Goal: Task Accomplishment & Management: Complete application form

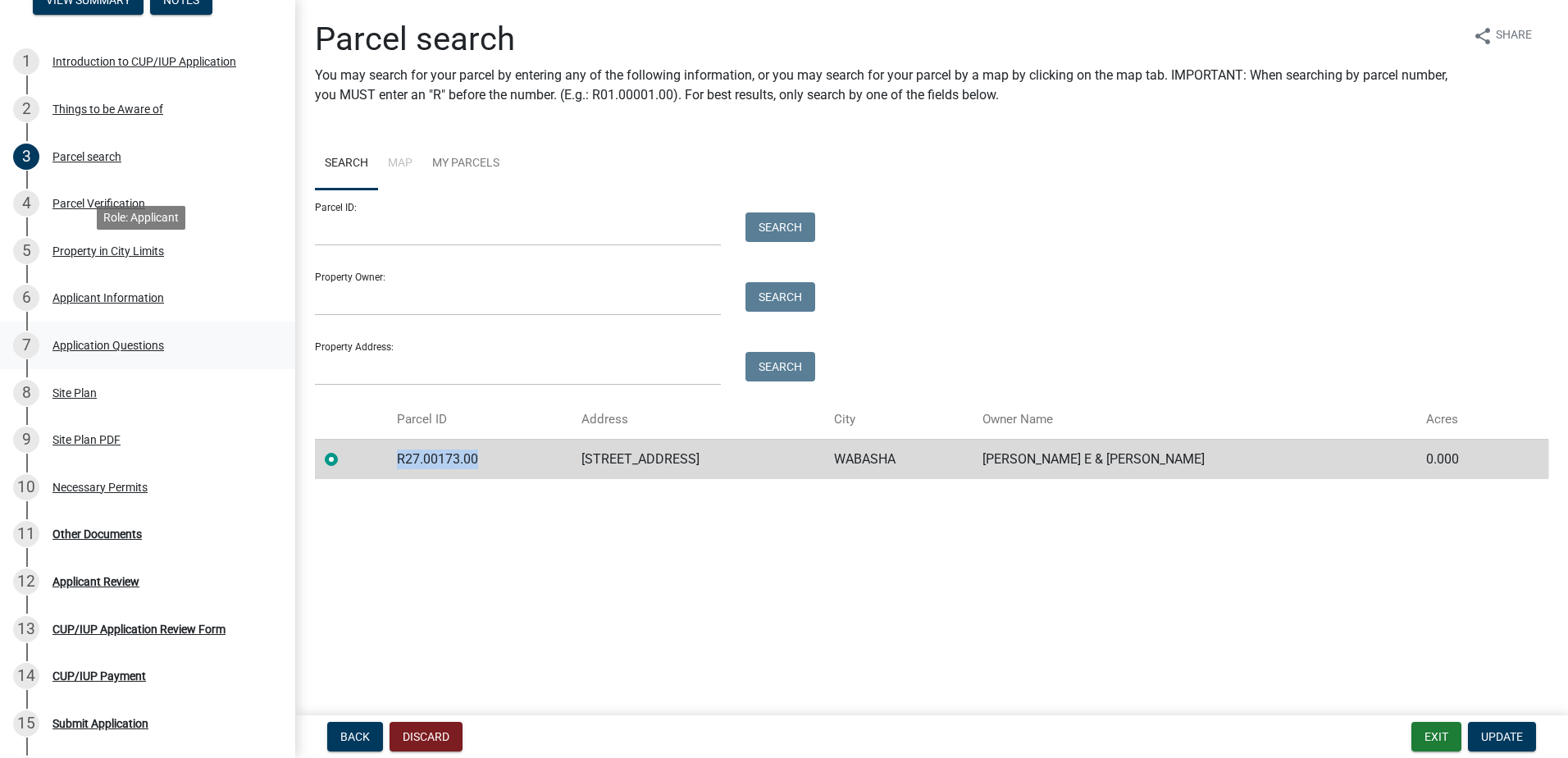
scroll to position [246, 0]
click at [99, 537] on div "Other Documents" at bounding box center [97, 535] width 89 height 12
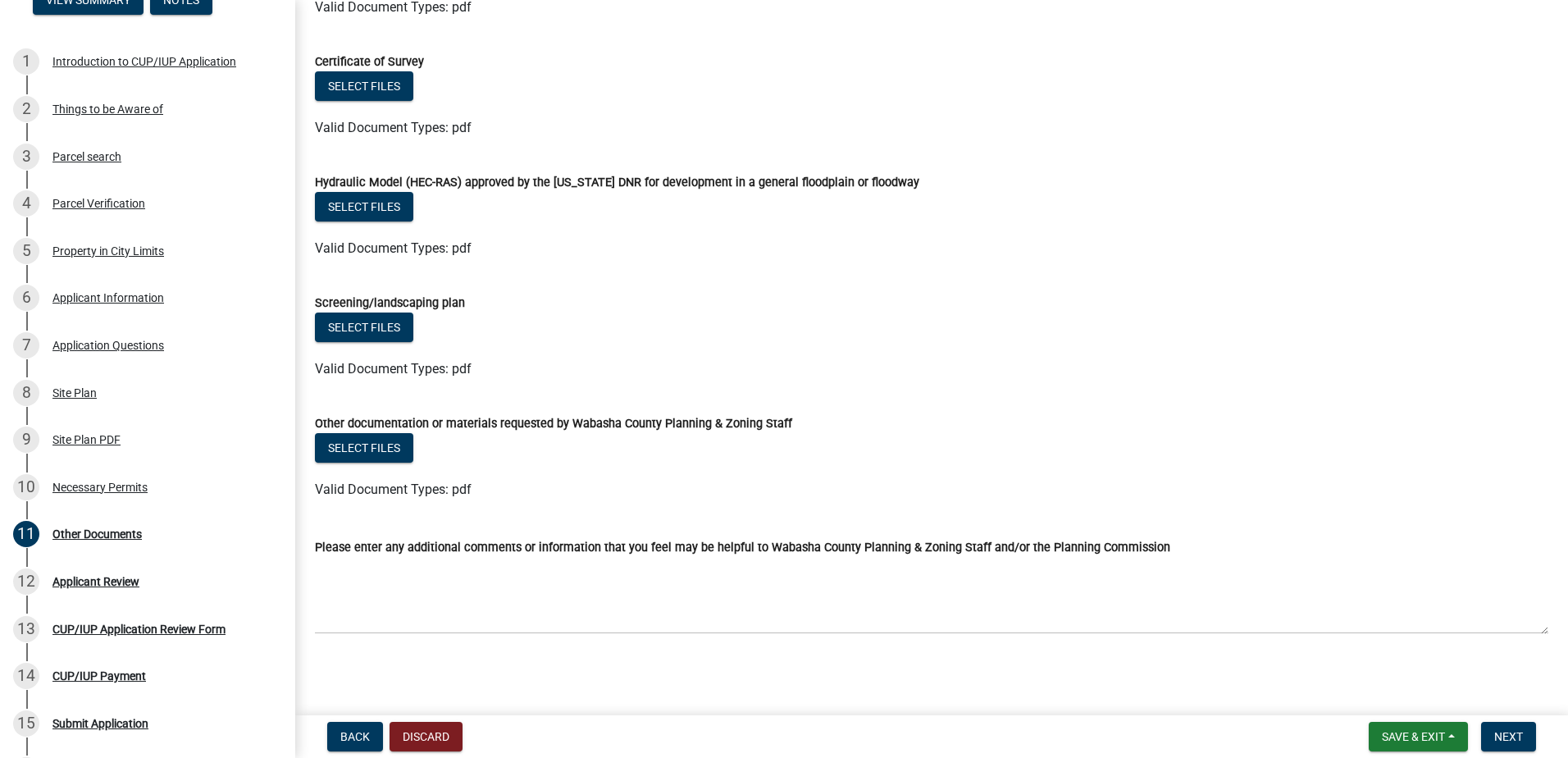
scroll to position [82, 0]
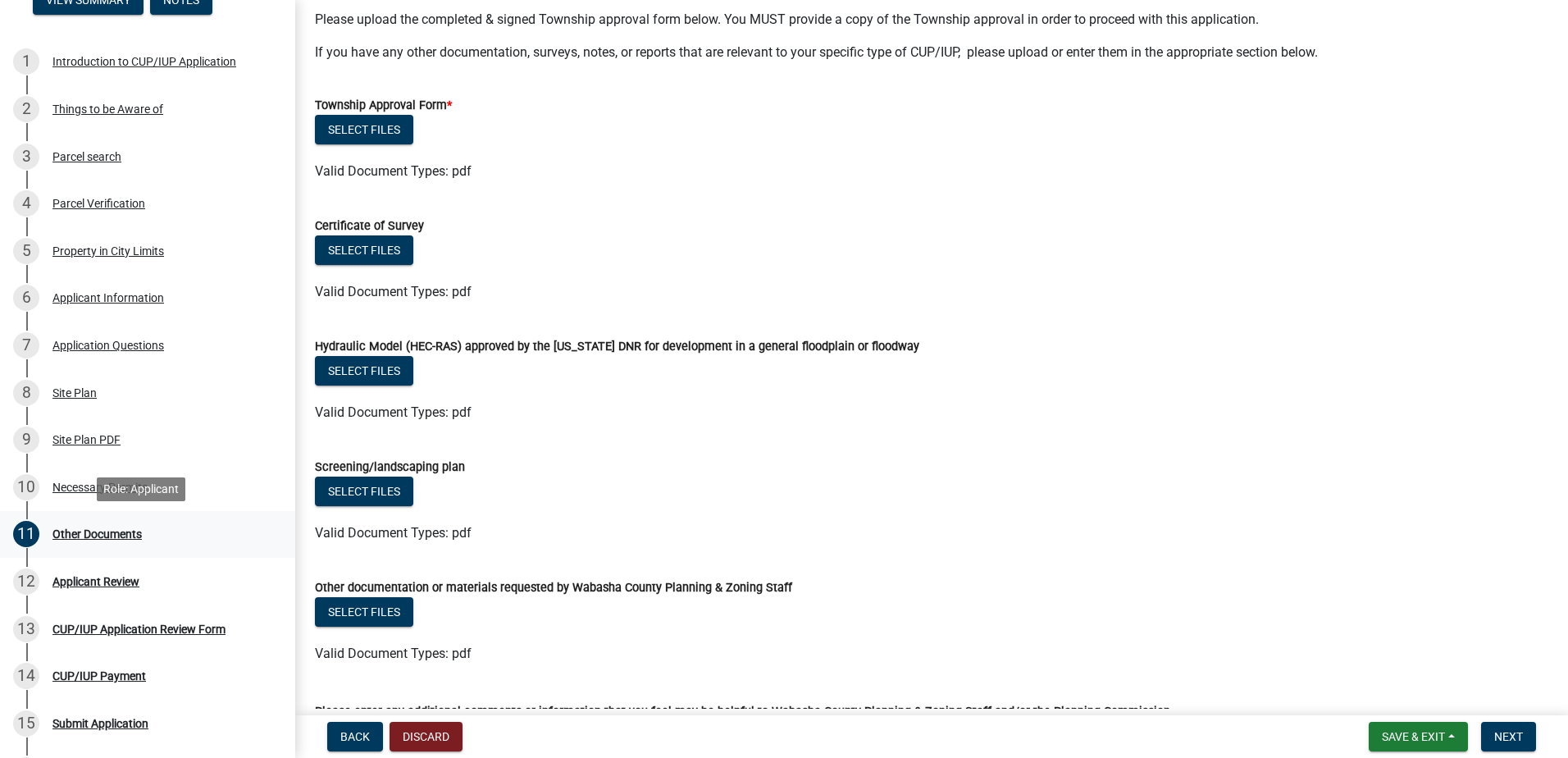
click at [102, 534] on div "Other Documents" at bounding box center [97, 535] width 89 height 12
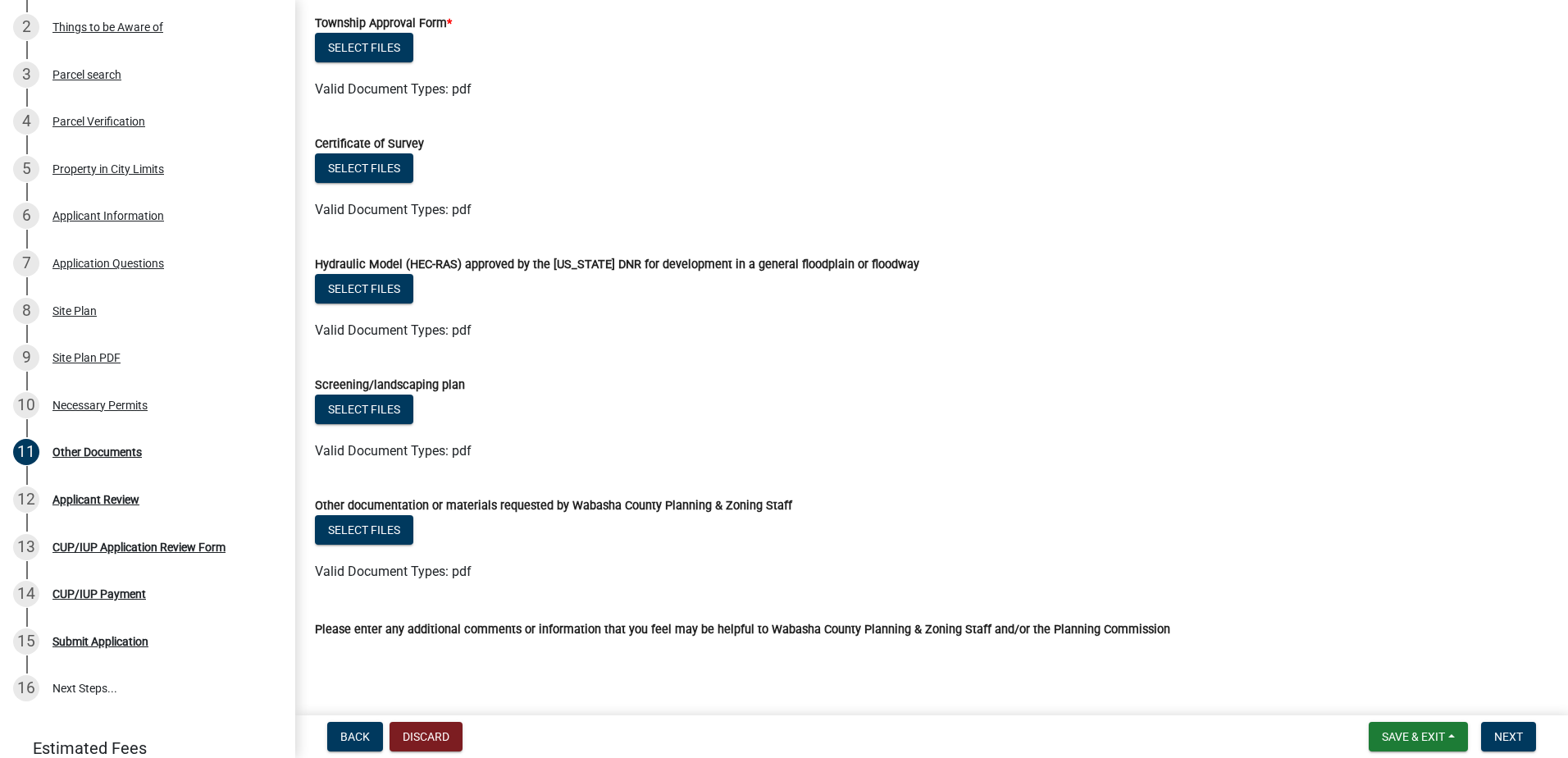
scroll to position [0, 0]
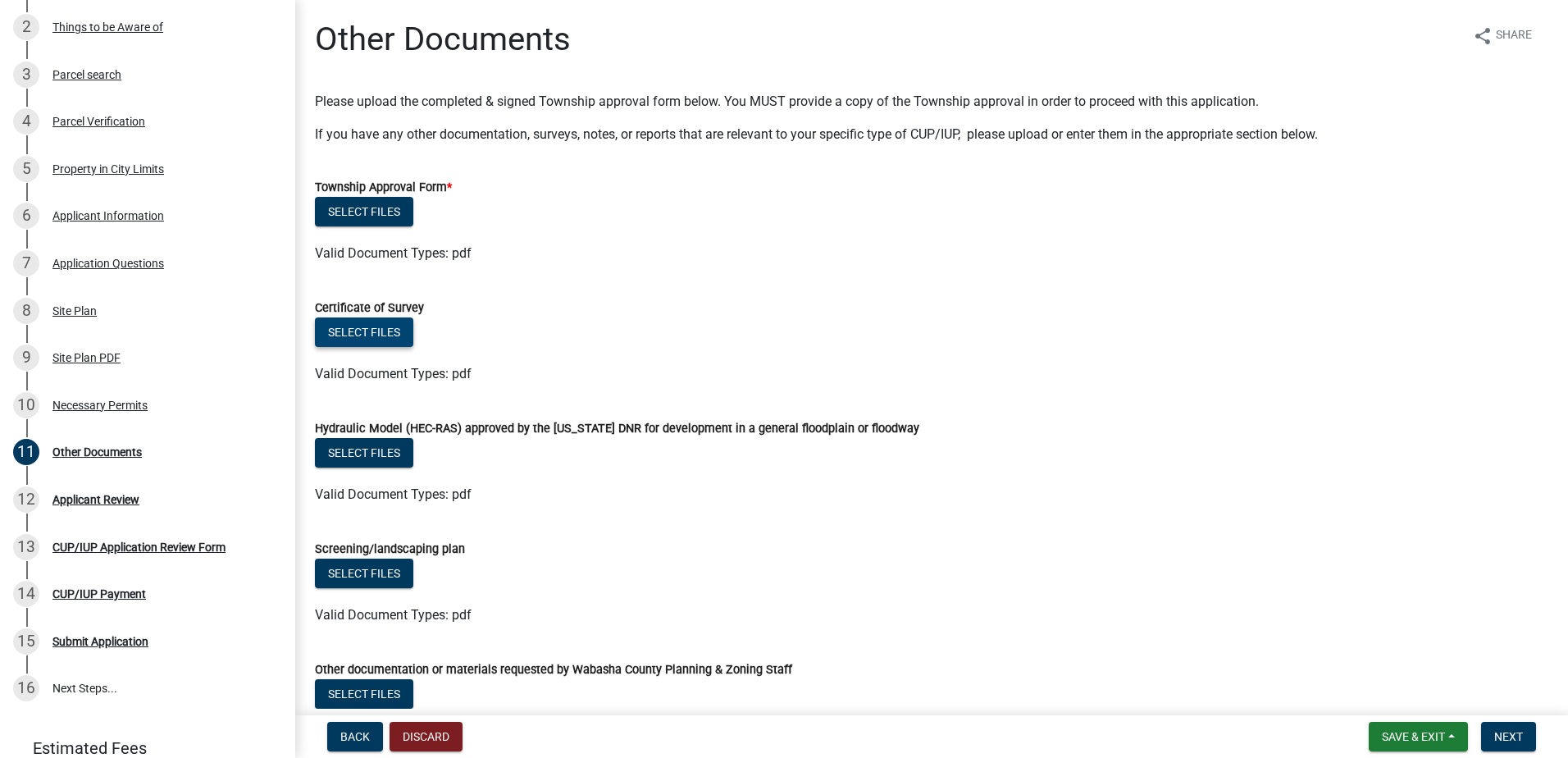
click at [342, 333] on button "Select files" at bounding box center [364, 333] width 98 height 30
click at [349, 738] on span "Back" at bounding box center [355, 736] width 30 height 13
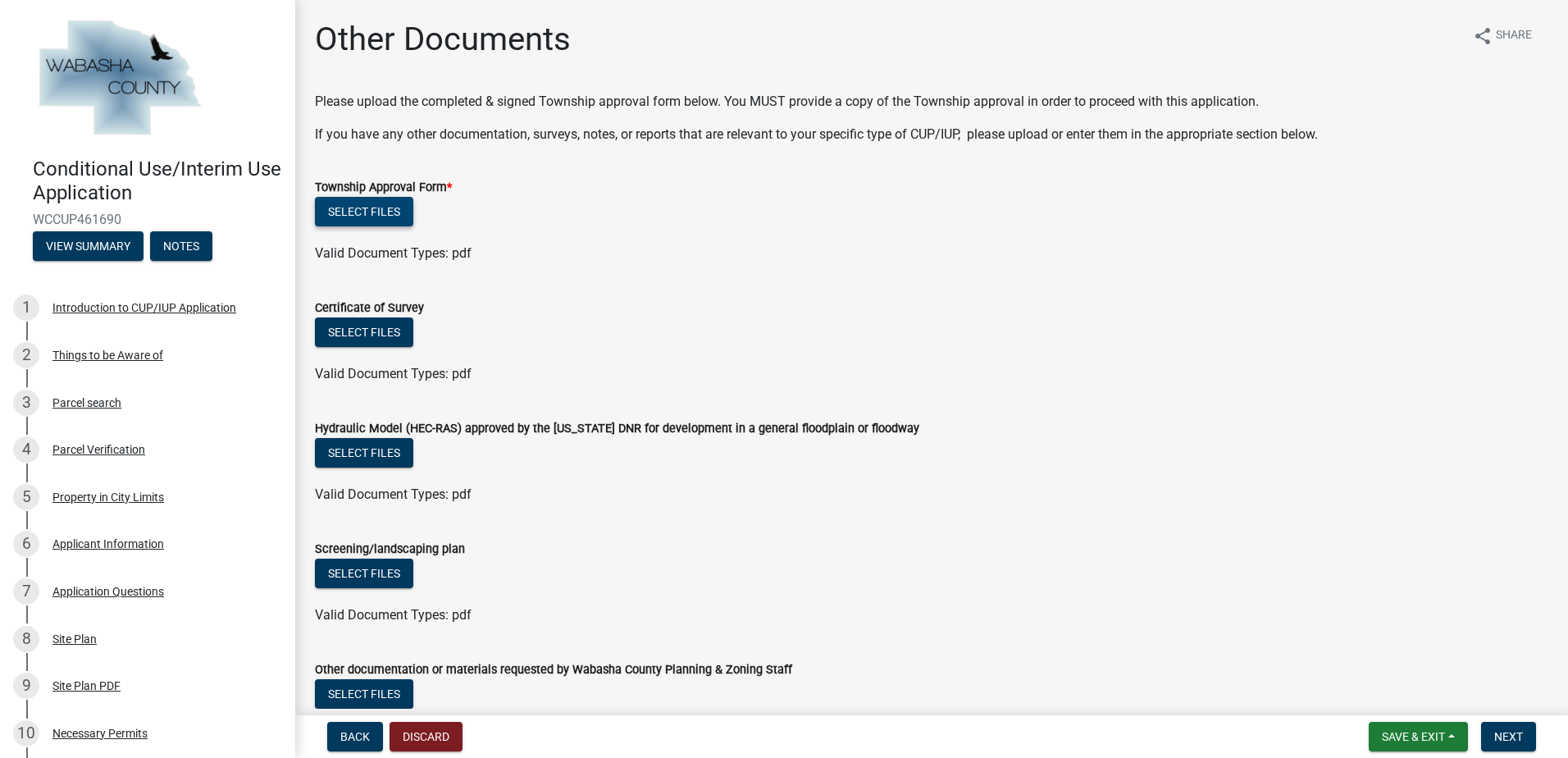
click at [370, 212] on button "Select files" at bounding box center [364, 212] width 98 height 30
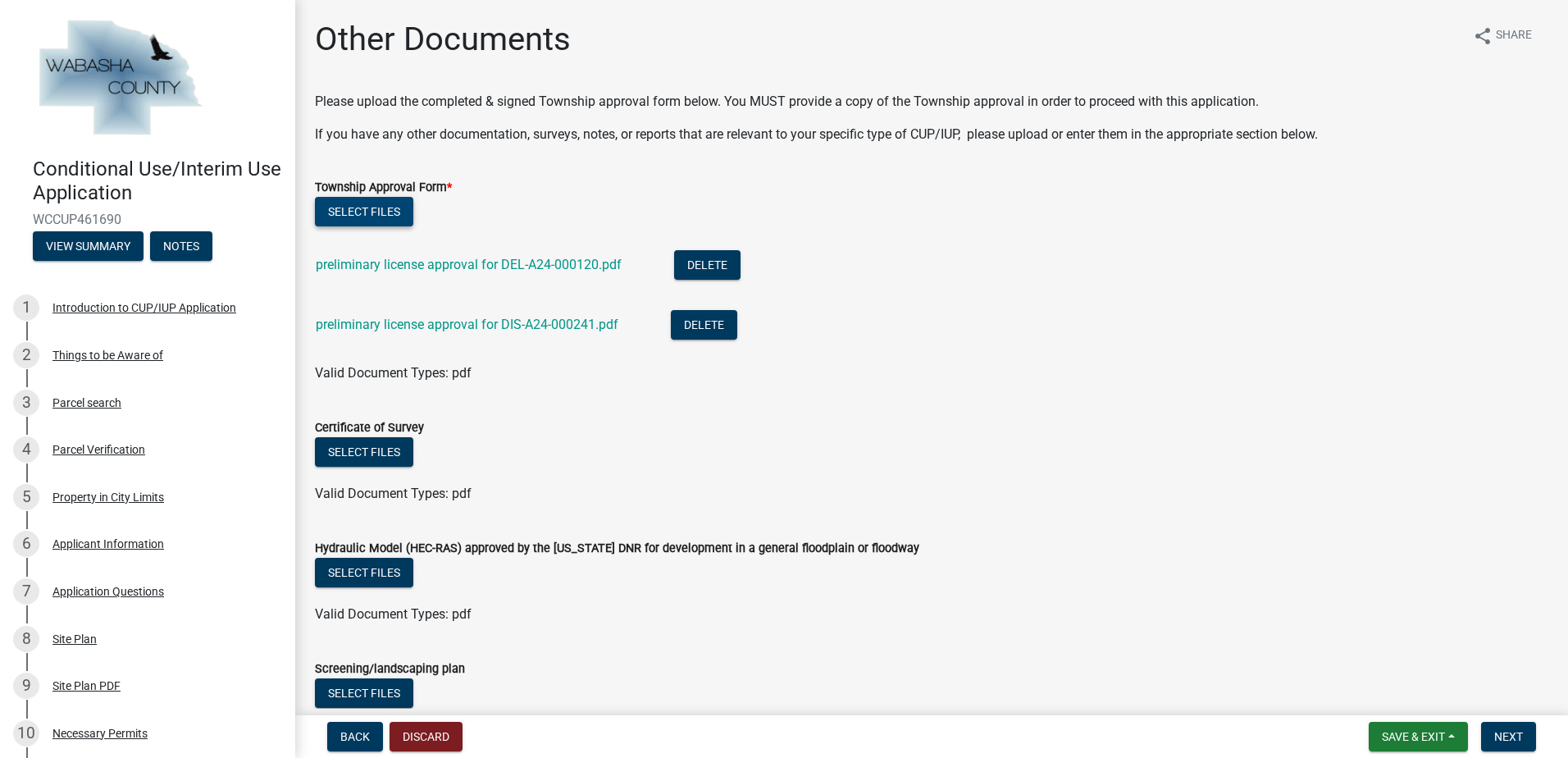
scroll to position [82, 0]
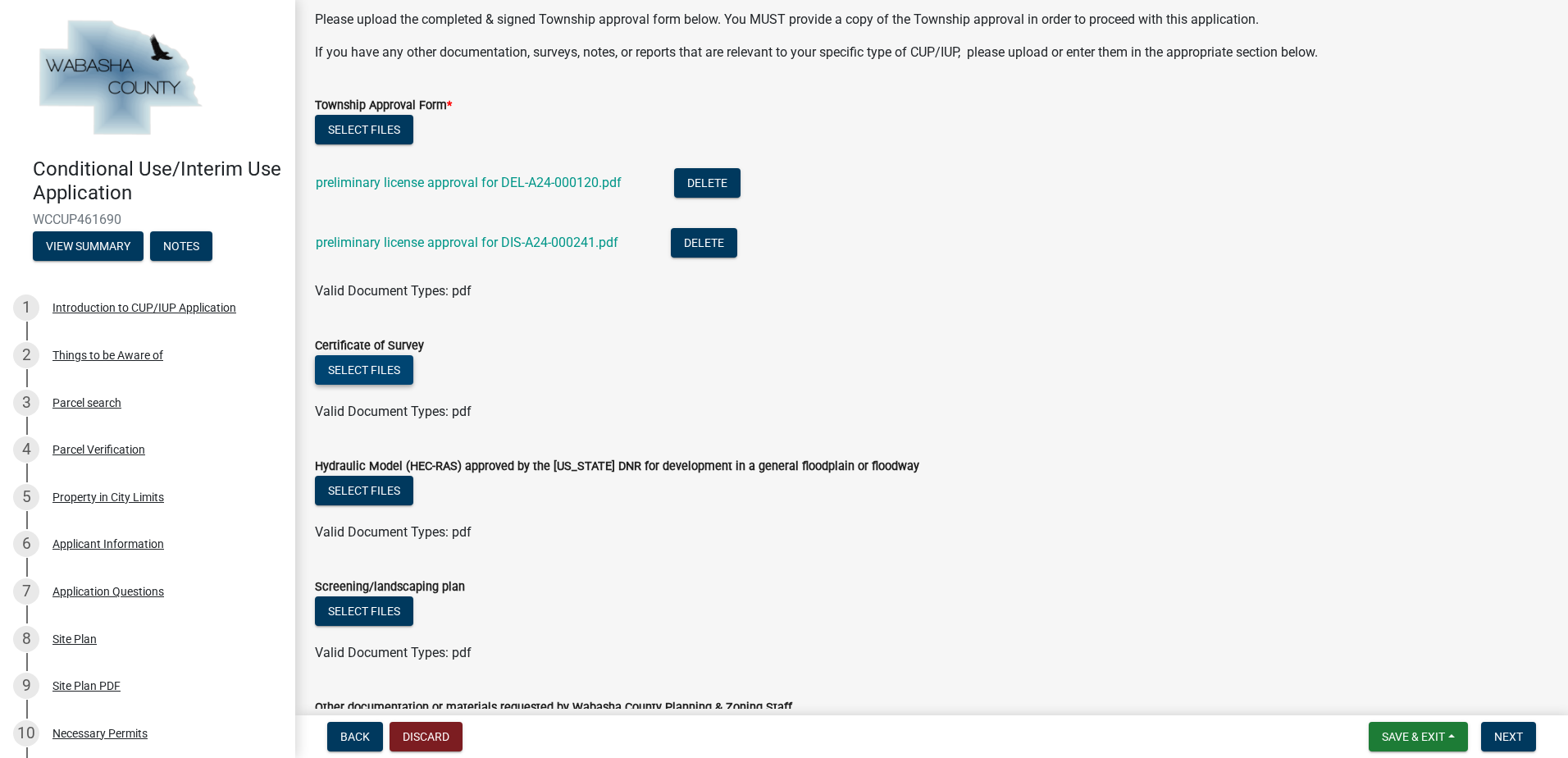
click at [334, 368] on button "Select files" at bounding box center [364, 370] width 98 height 30
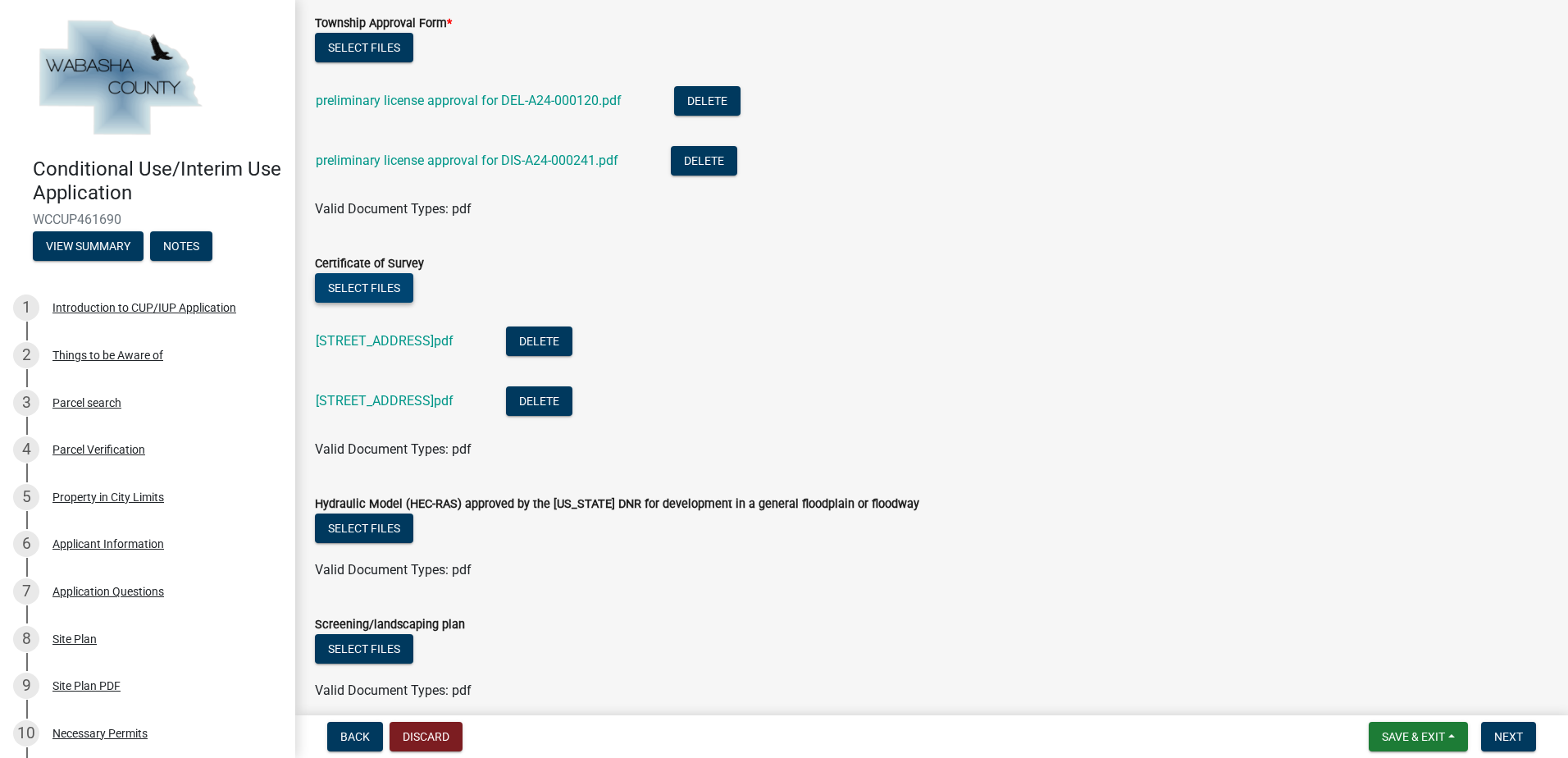
scroll to position [488, 0]
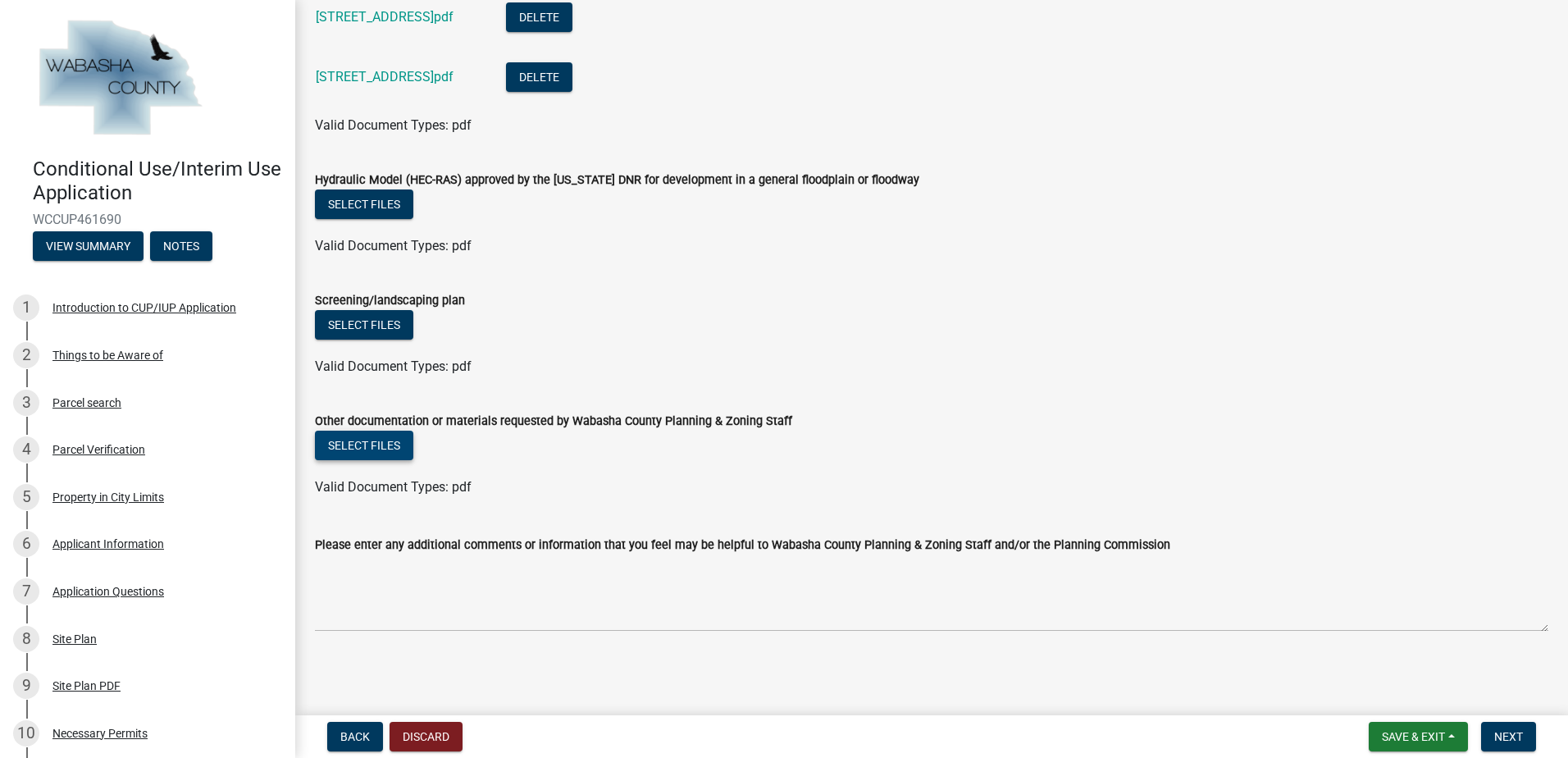
click at [378, 444] on button "Select files" at bounding box center [364, 446] width 98 height 30
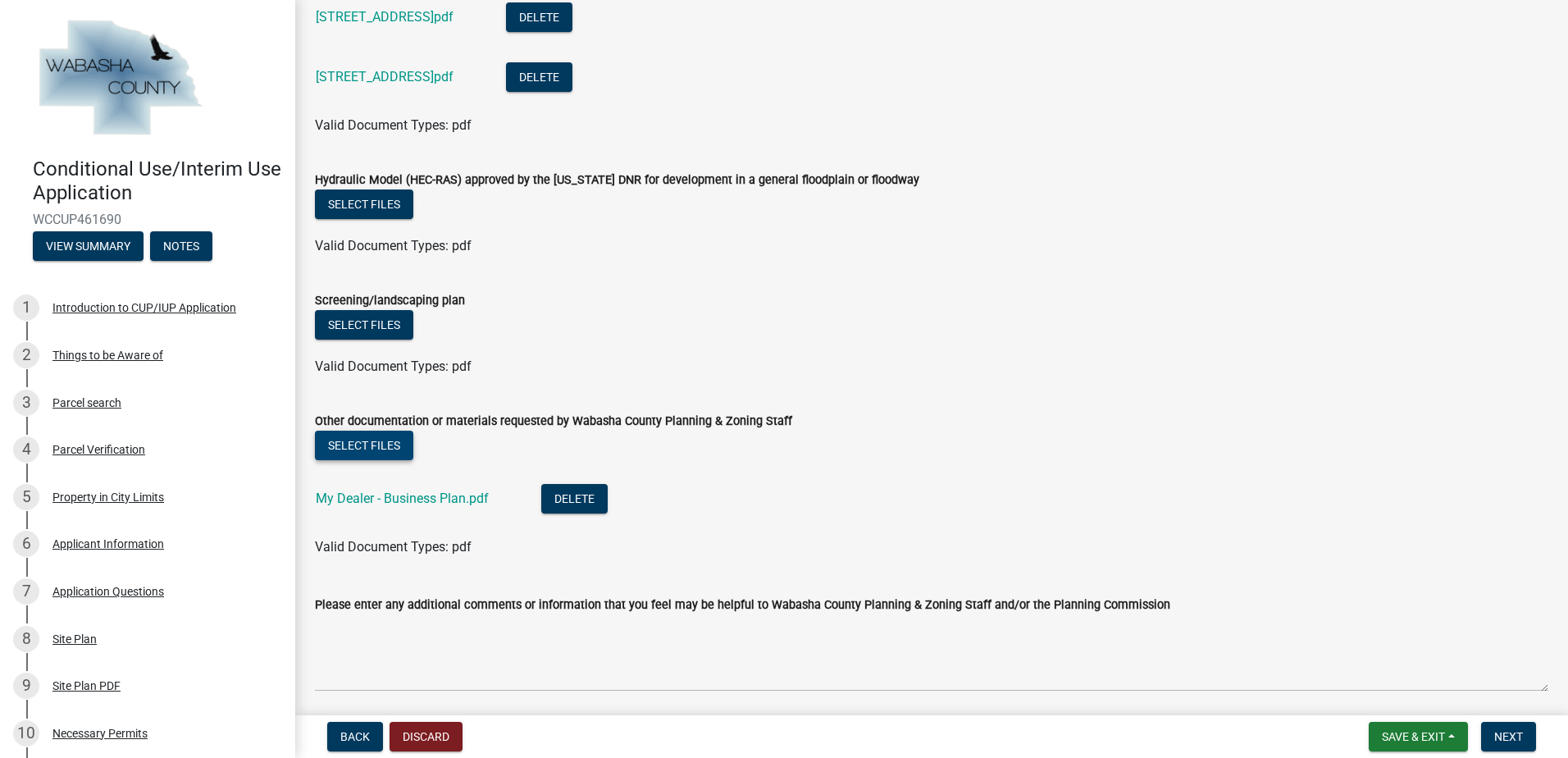
scroll to position [548, 0]
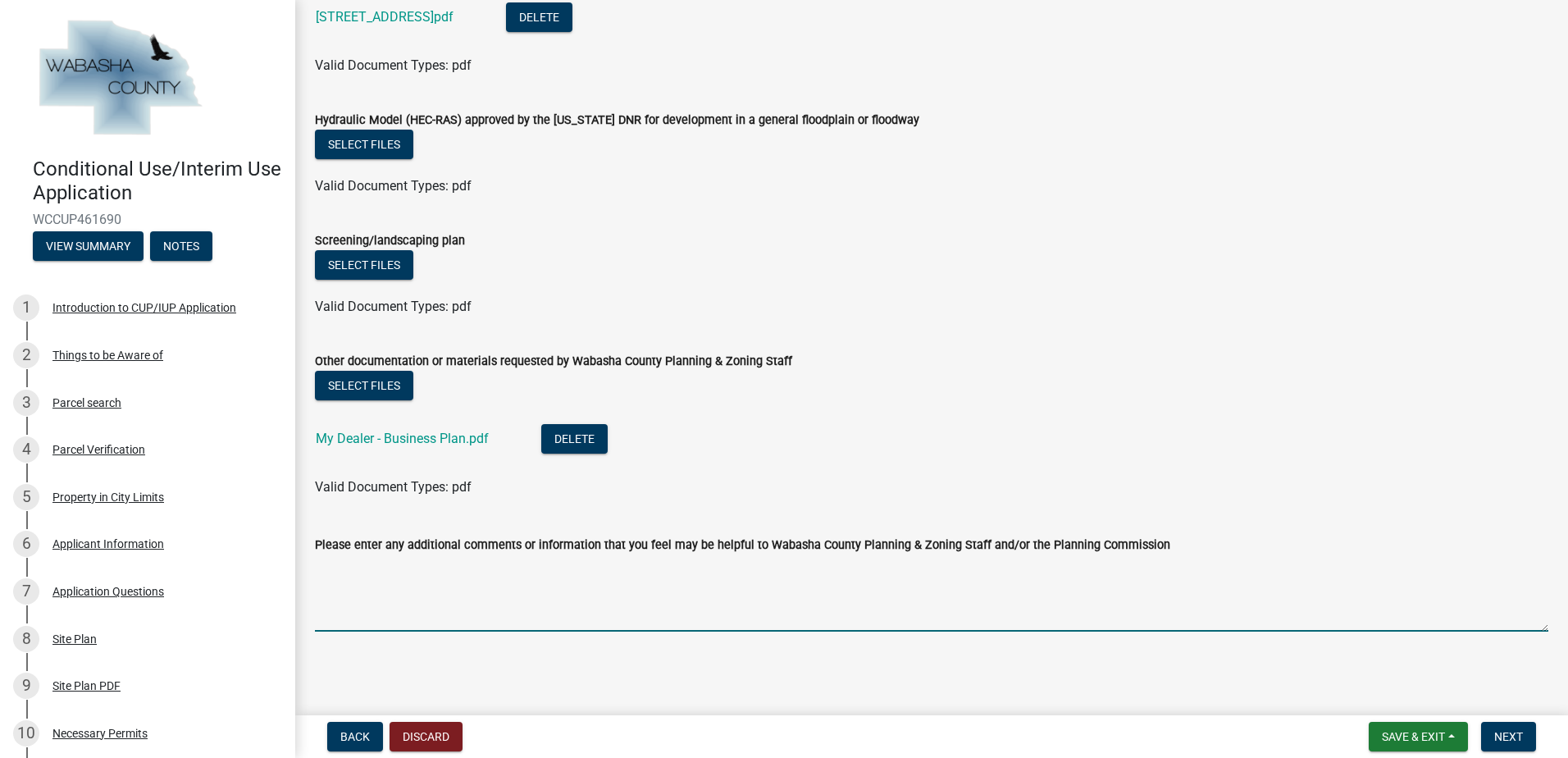
click at [457, 612] on textarea "Please enter any additional comments or information that you feel may be helpfu…" at bounding box center [931, 592] width 1233 height 77
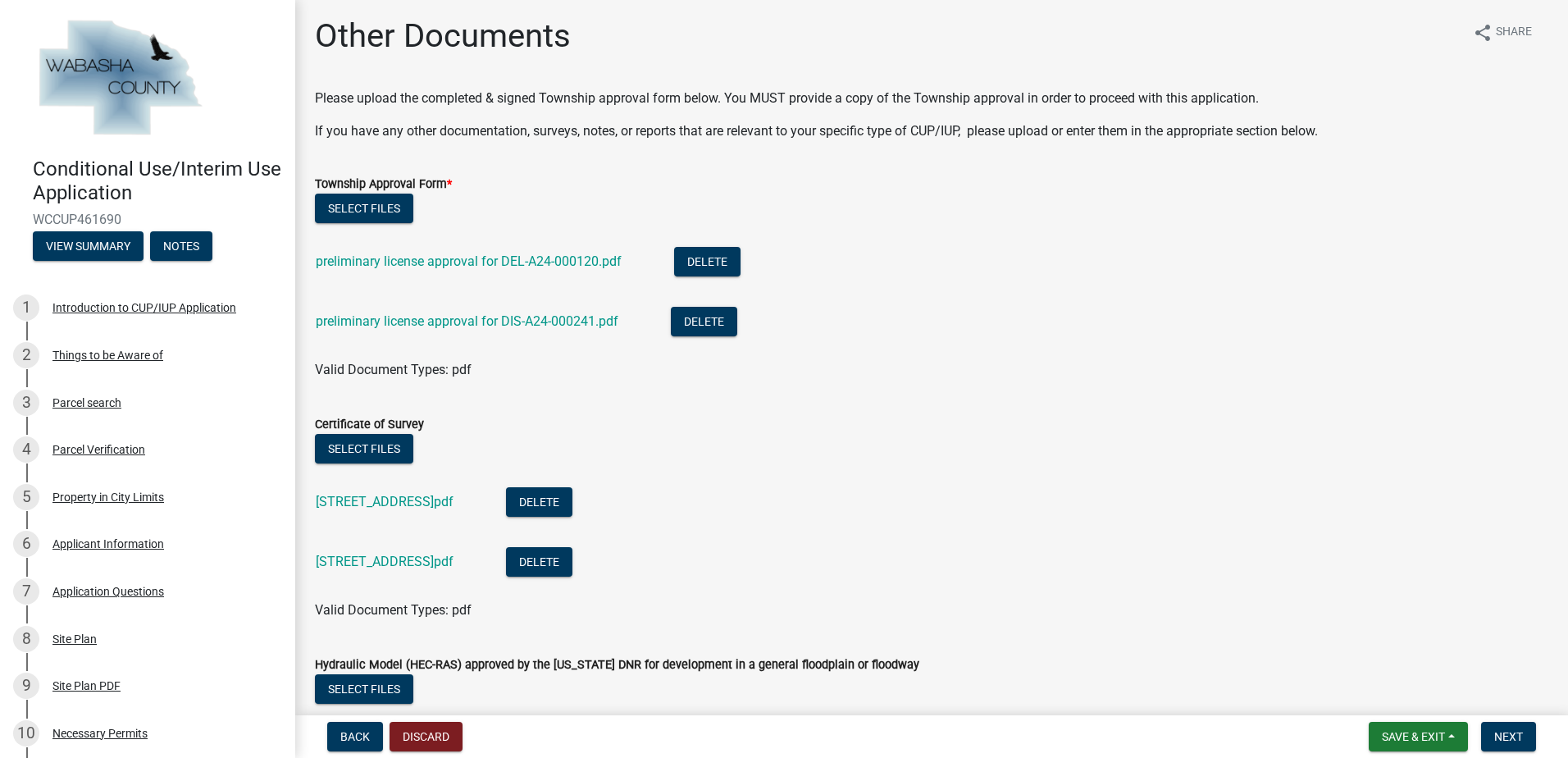
scroll to position [414, 0]
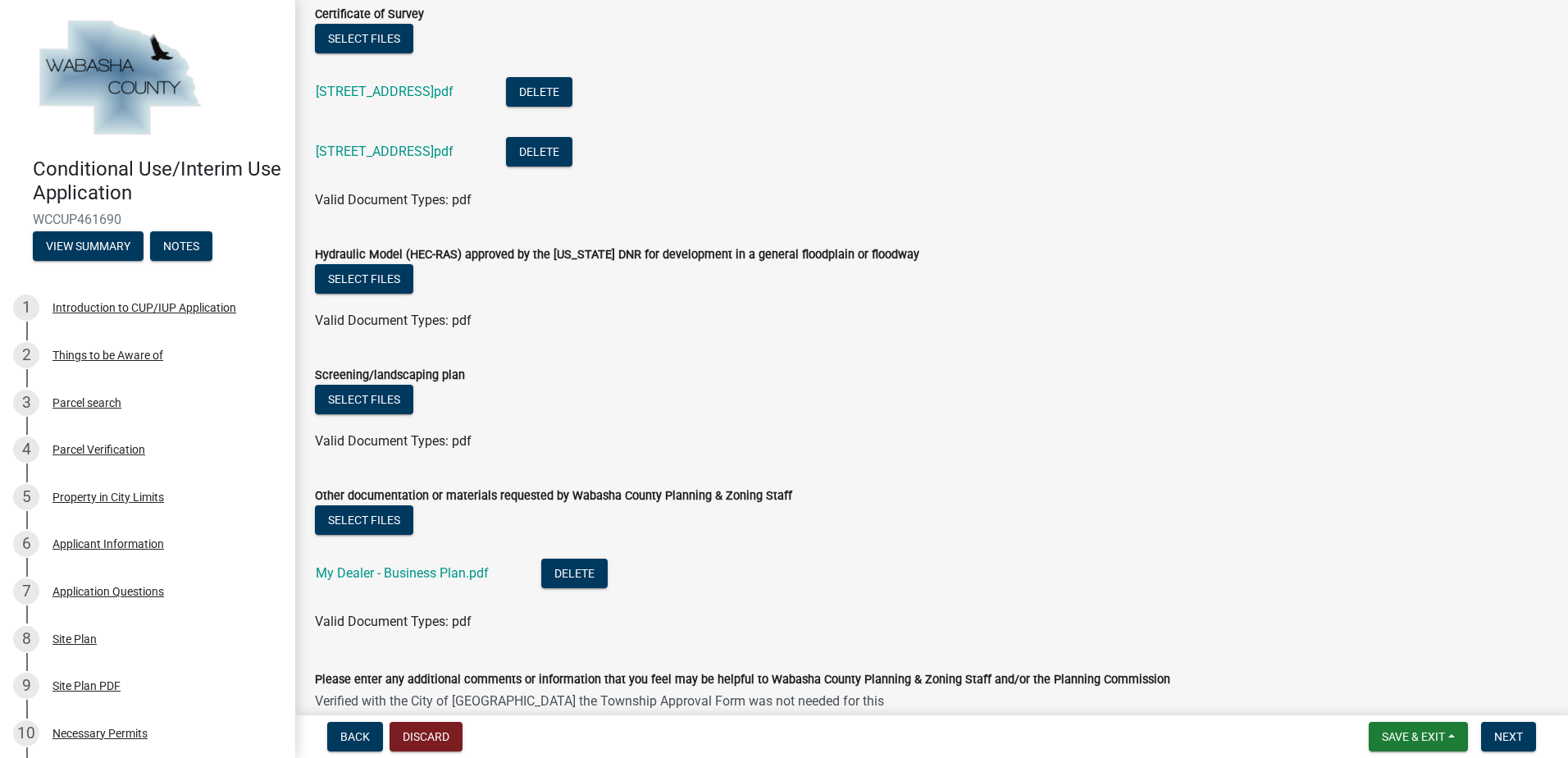
click at [440, 699] on textarea "Verified with the City of [GEOGRAPHIC_DATA] the Township Approval Form was not …" at bounding box center [931, 727] width 1233 height 77
click at [500, 699] on textarea "Verified with the City and Country of [GEOGRAPHIC_DATA] the Township Approval F…" at bounding box center [931, 727] width 1233 height 77
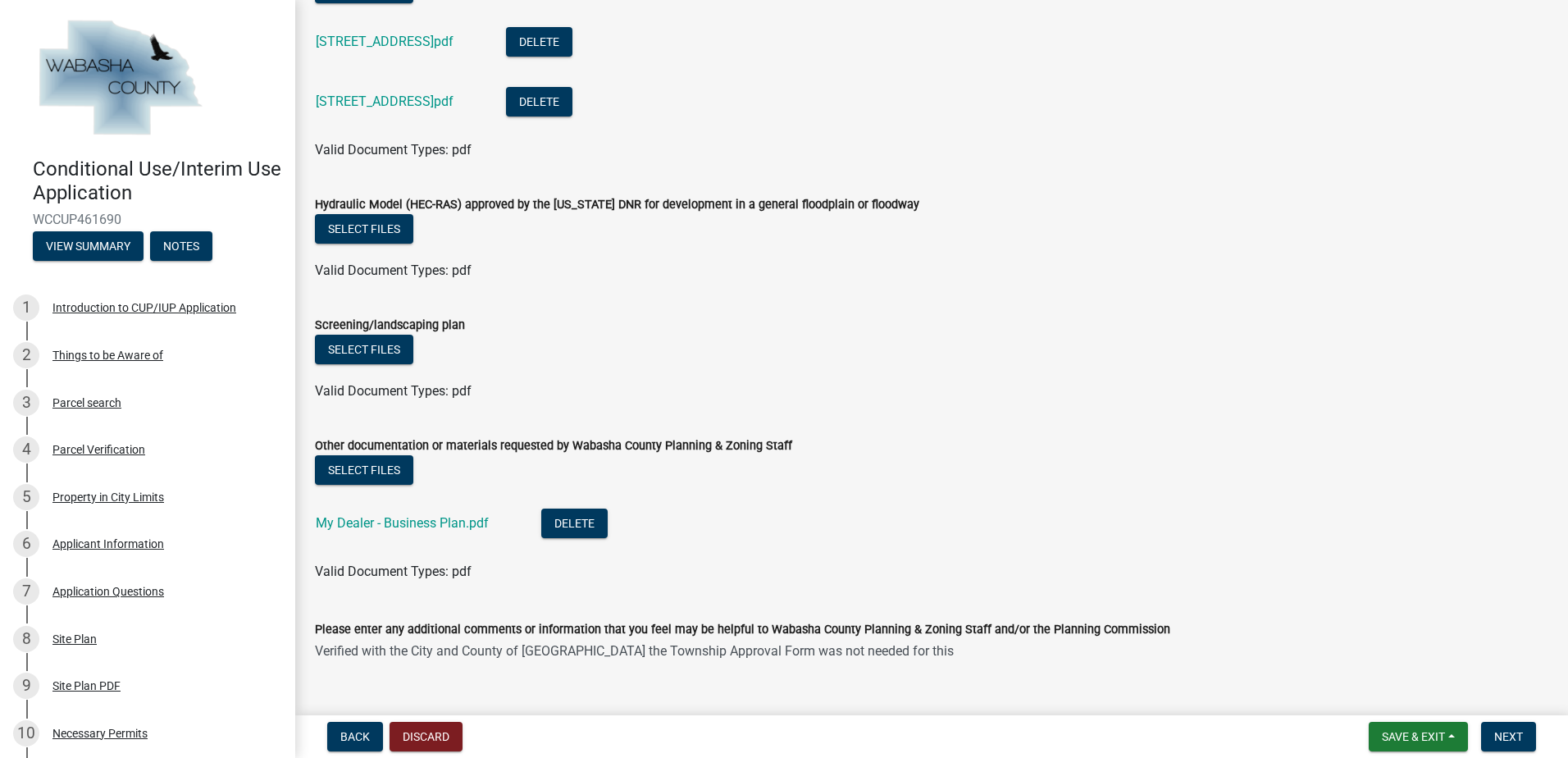
scroll to position [497, 0]
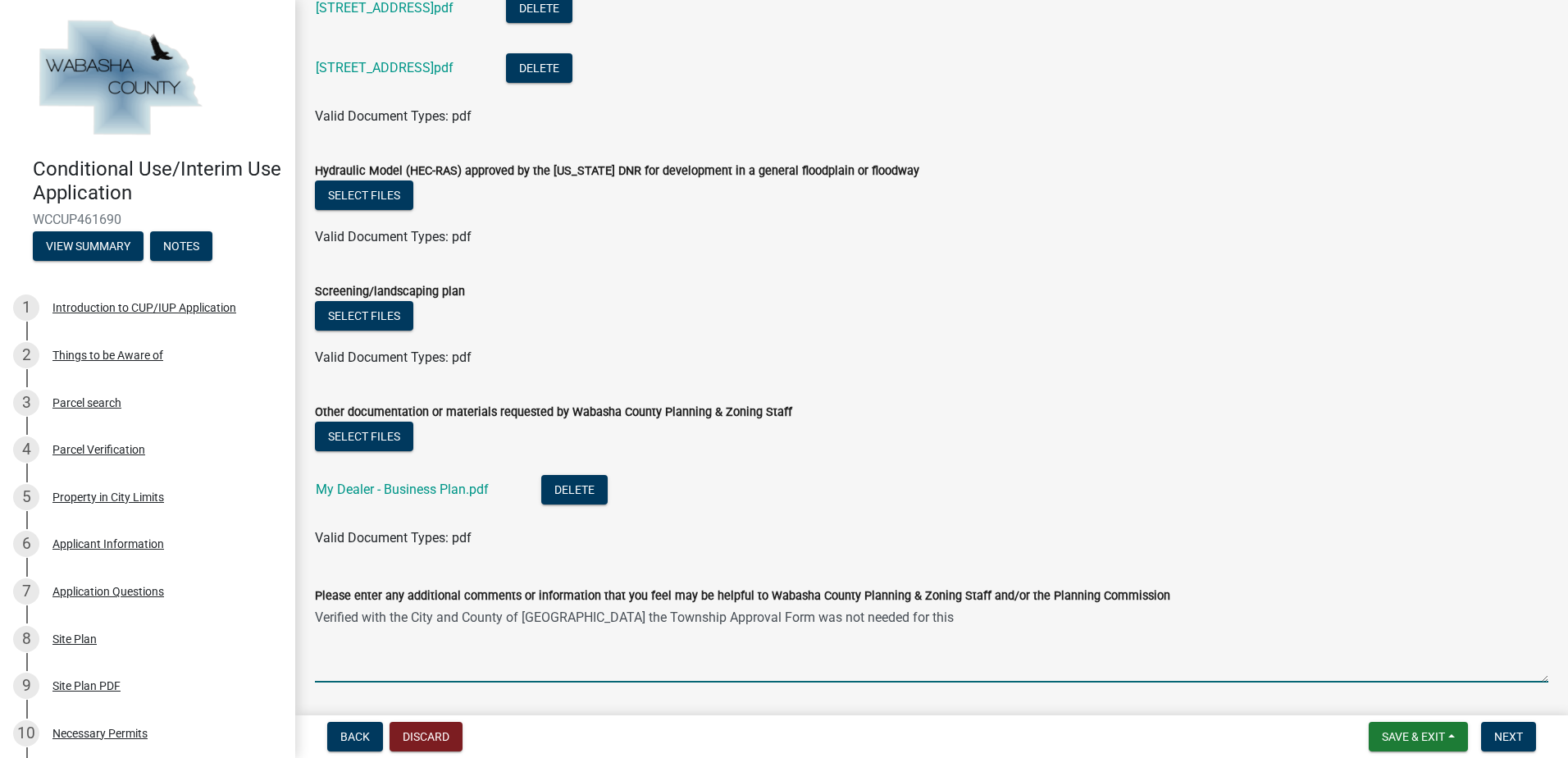
drag, startPoint x: 508, startPoint y: 697, endPoint x: 440, endPoint y: 634, distance: 92.7
click at [440, 634] on textarea "Verified with the City and County of [GEOGRAPHIC_DATA] the Township Approval Fo…" at bounding box center [931, 644] width 1233 height 77
click at [833, 614] on textarea "Verified with the City of [GEOGRAPHIC_DATA] the Township Approval Form was not …" at bounding box center [931, 644] width 1233 height 77
click at [892, 621] on textarea "Verified with the City of Wabasha the Township Approval Form was not needed for…" at bounding box center [931, 644] width 1233 height 77
click at [953, 617] on textarea "Verified with the City of [GEOGRAPHIC_DATA] the Township Approval Form was not …" at bounding box center [931, 644] width 1233 height 77
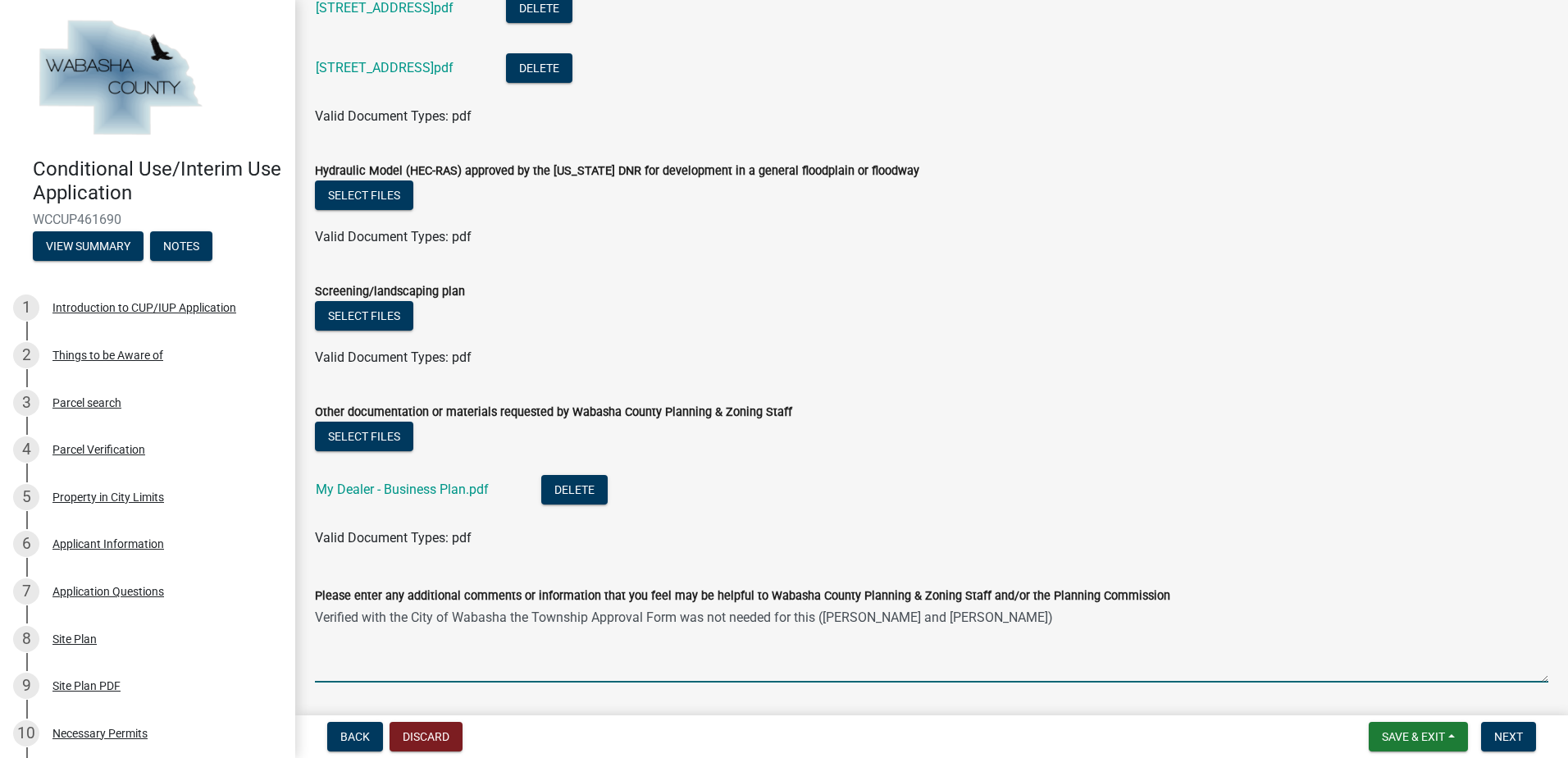
click at [1045, 621] on textarea "Verified with the City of Wabasha the Township Approval Form was not needed for…" at bounding box center [931, 644] width 1233 height 77
drag, startPoint x: 507, startPoint y: 618, endPoint x: 361, endPoint y: 615, distance: 146.0
click at [361, 615] on textarea "Verified with the City of Wabasha the Township Approval Form was not needed for…" at bounding box center [931, 644] width 1233 height 77
click at [669, 615] on textarea "Verified the Township Approval Form was not needed for this ([PERSON_NAME] and …" at bounding box center [931, 644] width 1233 height 77
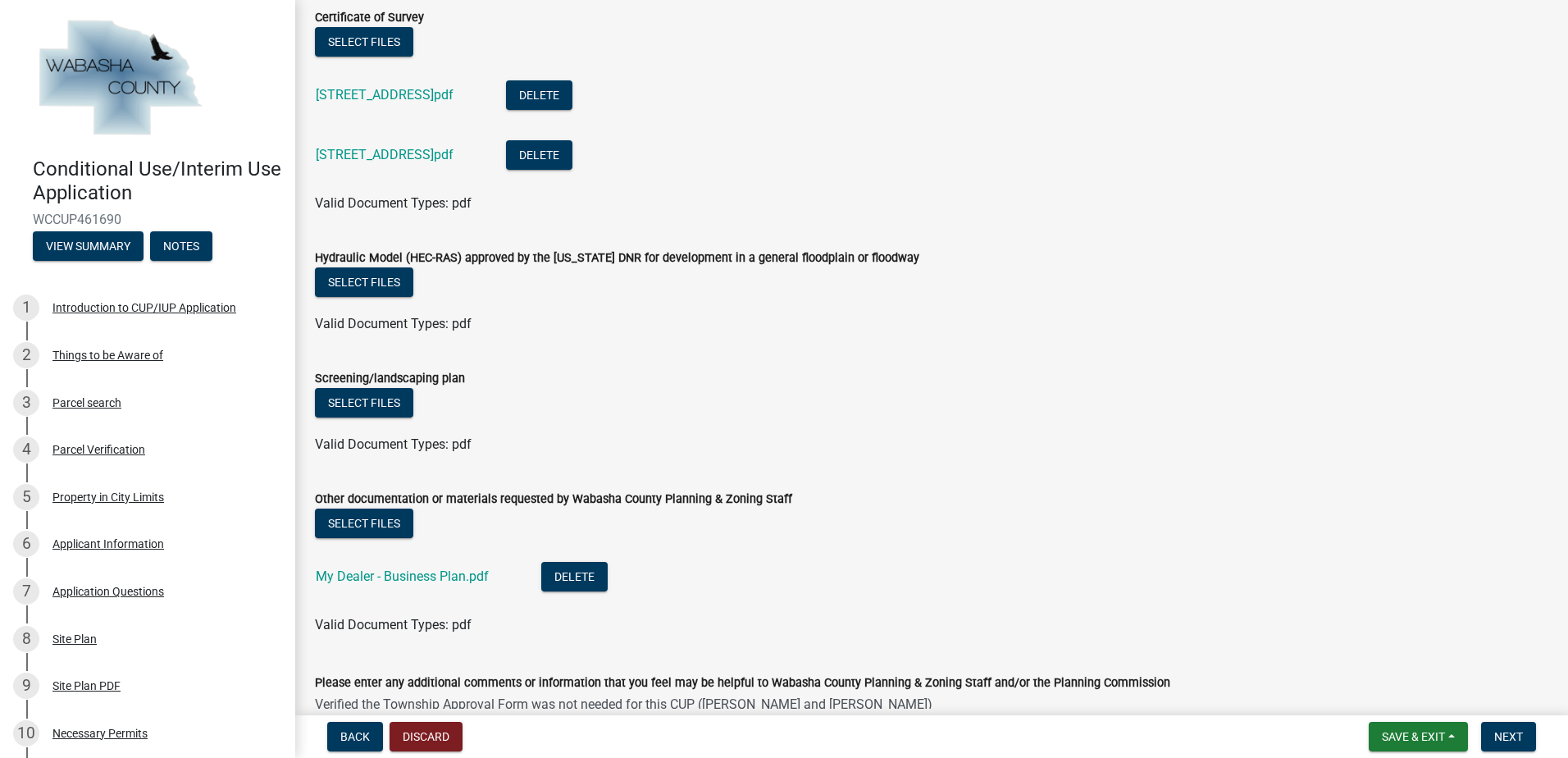
scroll to position [548, 0]
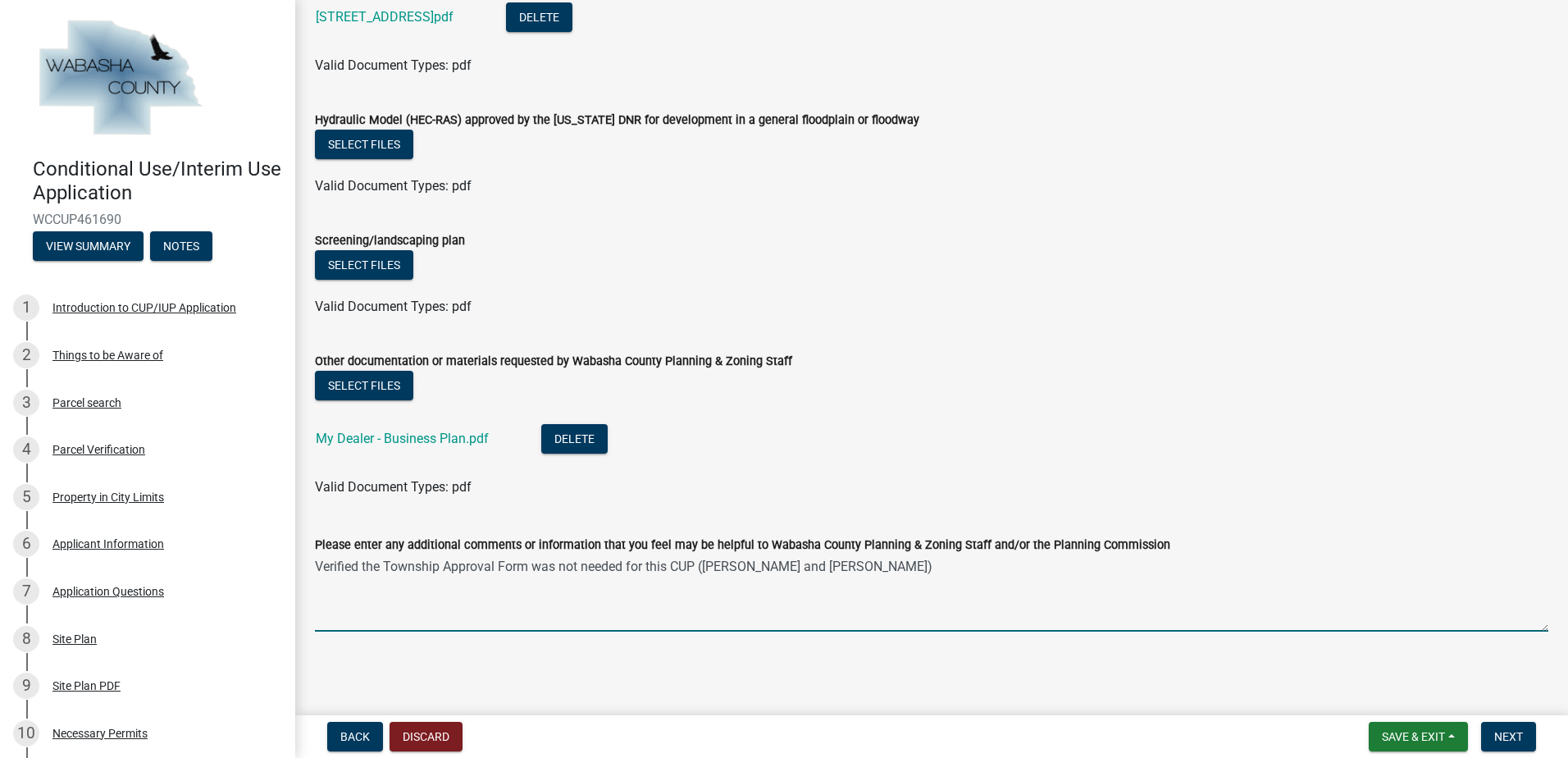
click at [911, 578] on textarea "Verified the Township Approval Form was not needed for this CUP ([PERSON_NAME] …" at bounding box center [931, 592] width 1233 height 77
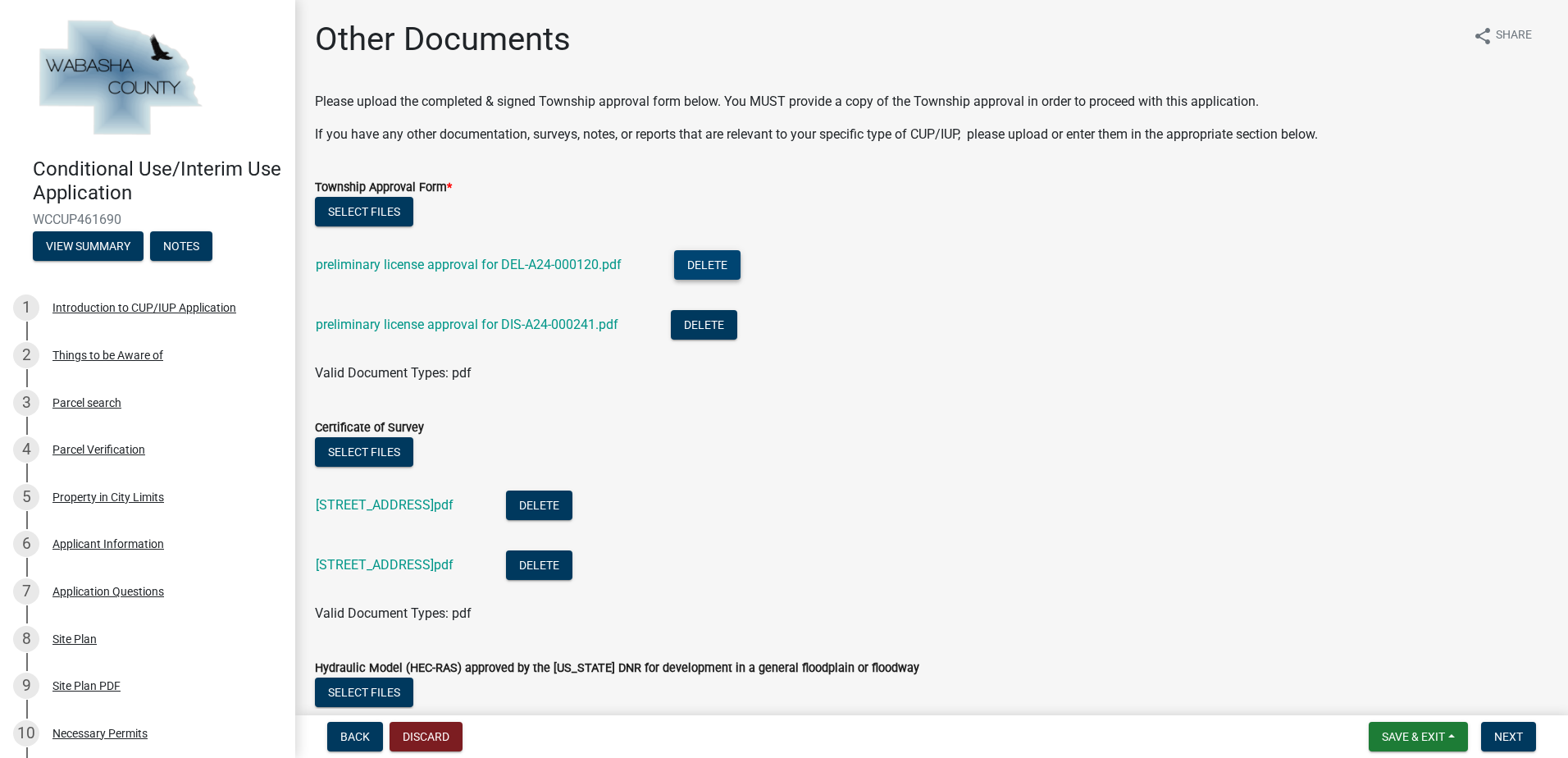
type textarea "Verified the Township Approval Form was not needed for this CUP ([PERSON_NAME] …"
click at [706, 262] on button "Delete" at bounding box center [707, 265] width 66 height 30
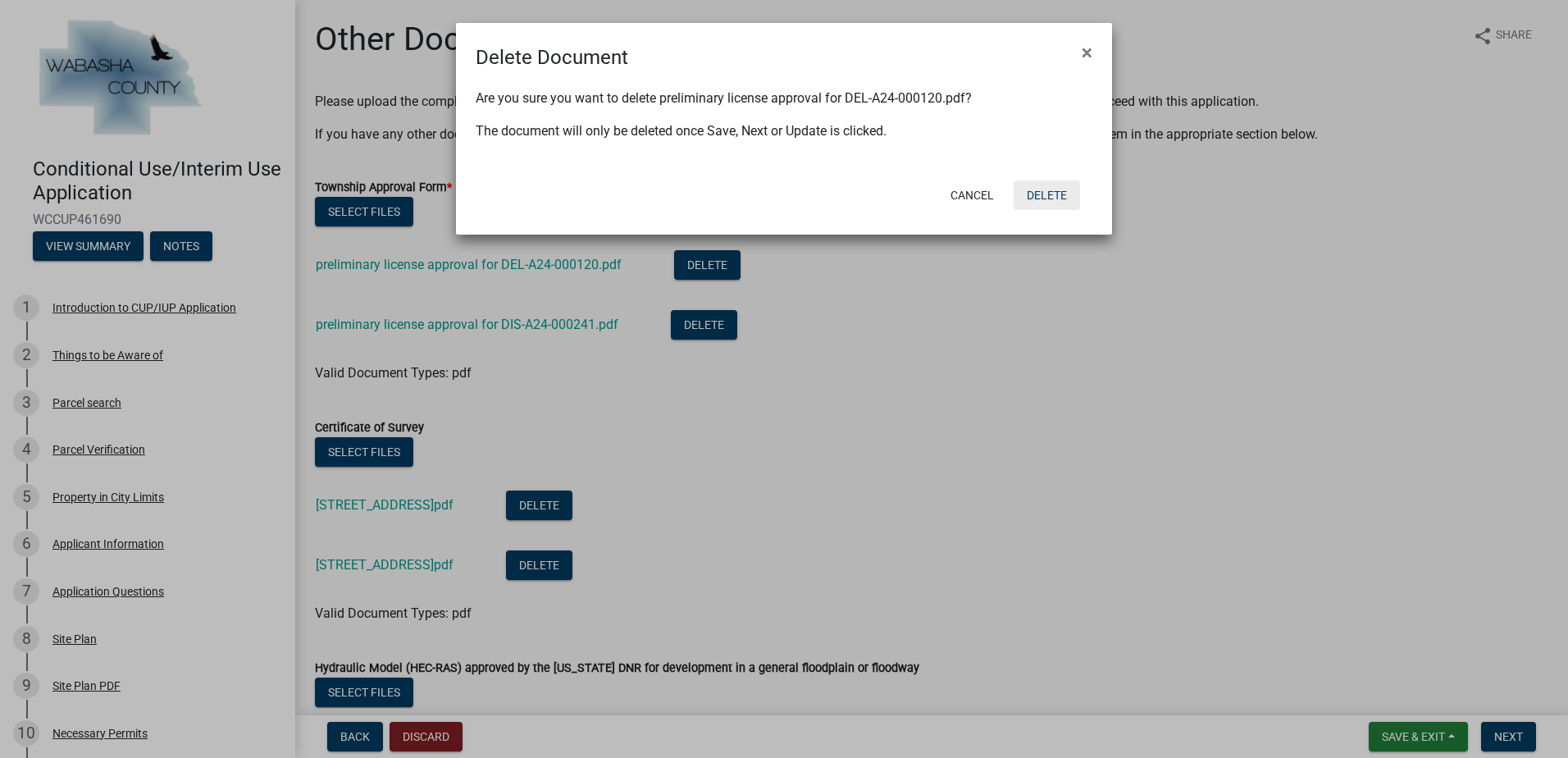
click at [1069, 194] on button "Delete" at bounding box center [1046, 195] width 66 height 30
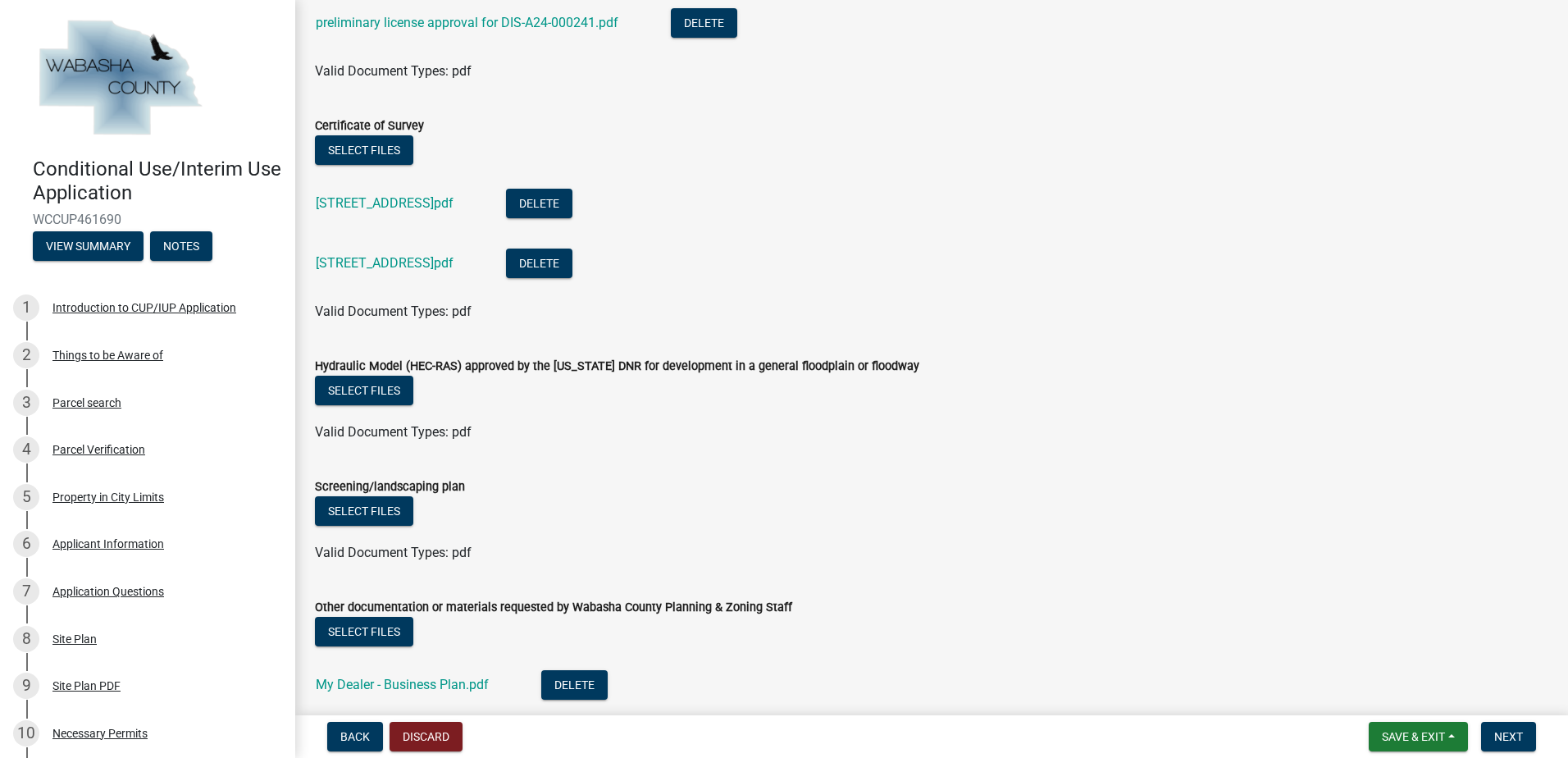
scroll to position [324, 0]
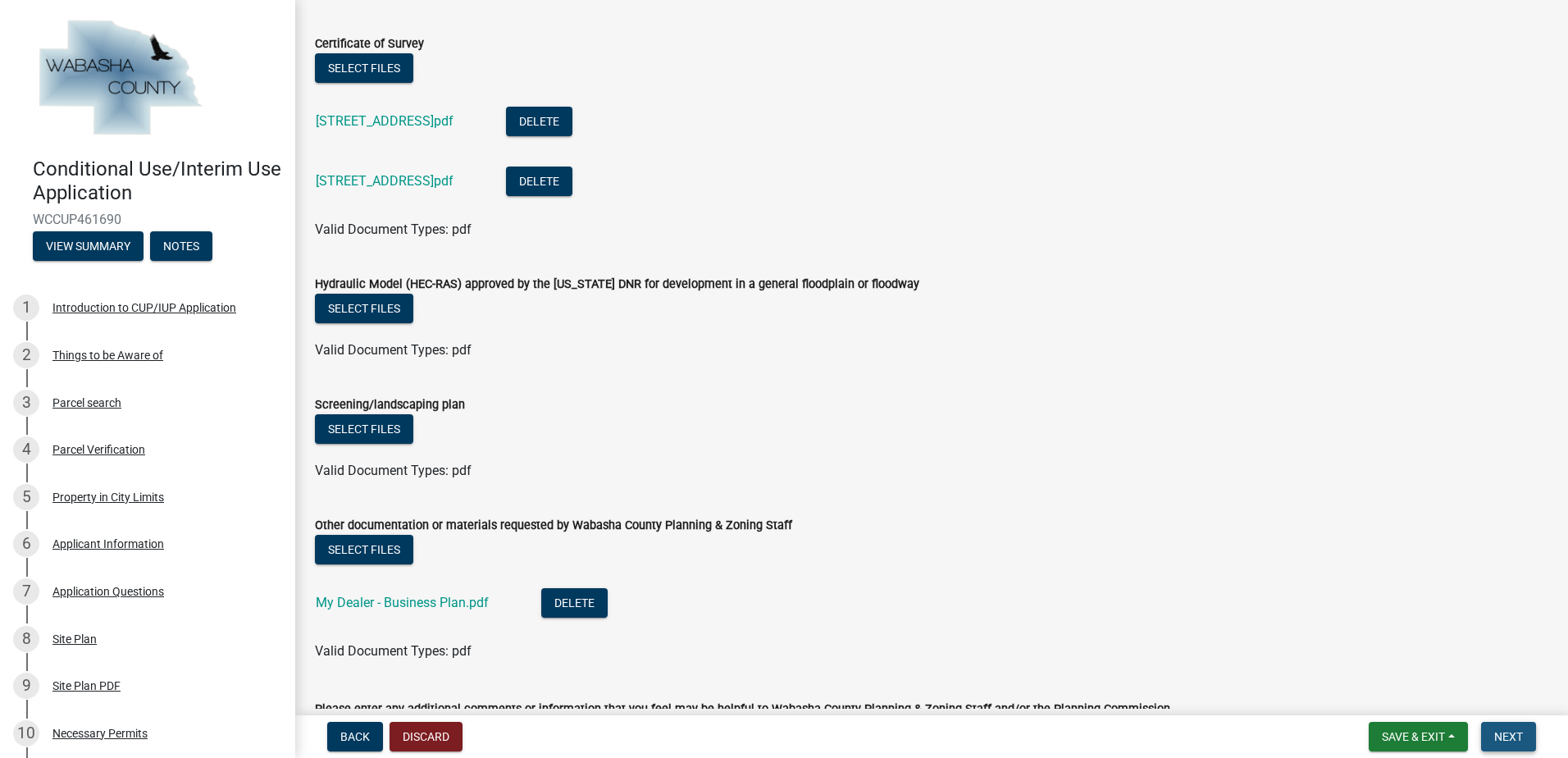
click at [1519, 738] on span "Next" at bounding box center [1508, 736] width 29 height 13
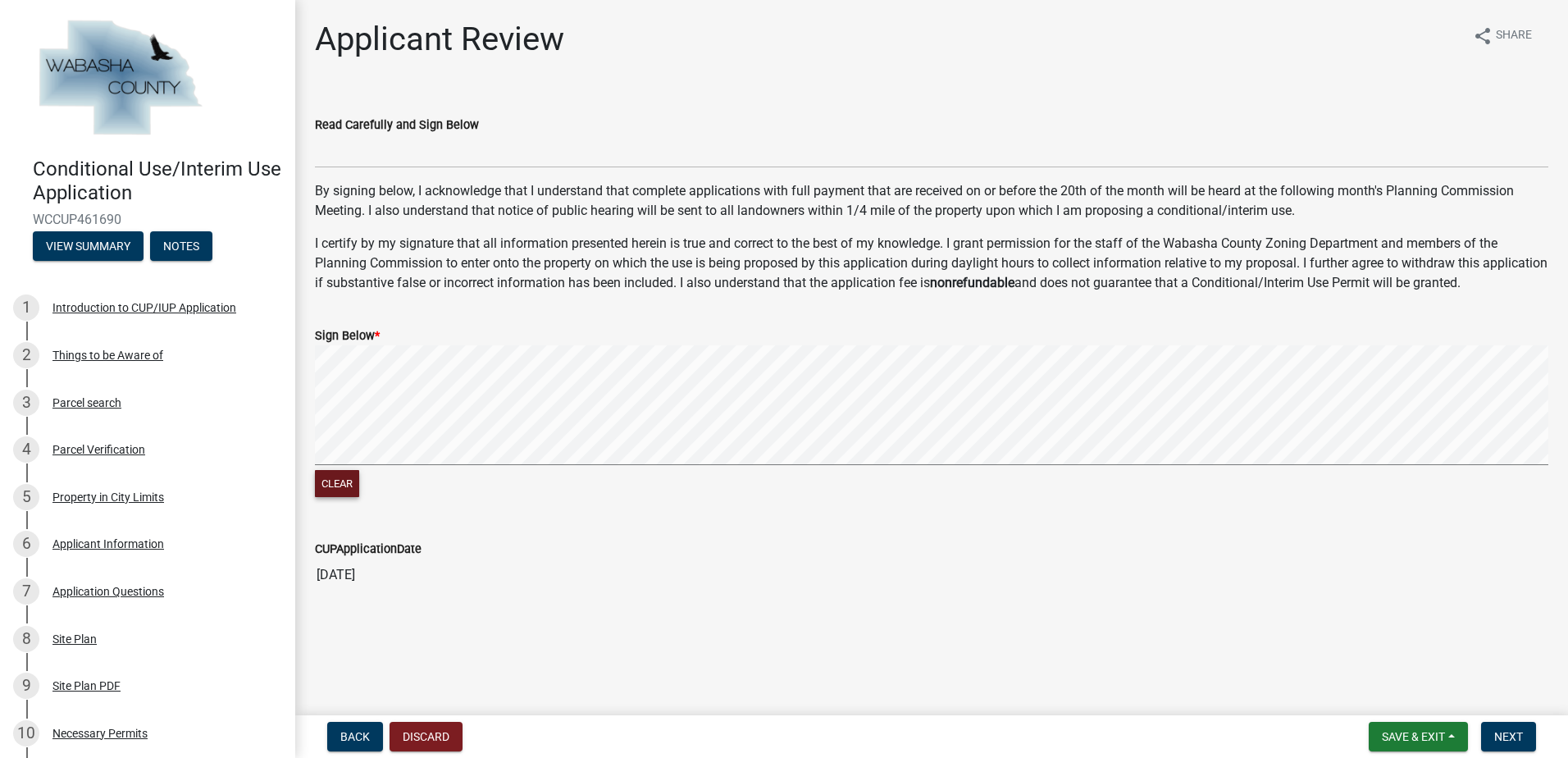
click at [340, 485] on button "Clear" at bounding box center [337, 483] width 45 height 27
click at [1508, 736] on span "Next" at bounding box center [1508, 736] width 29 height 13
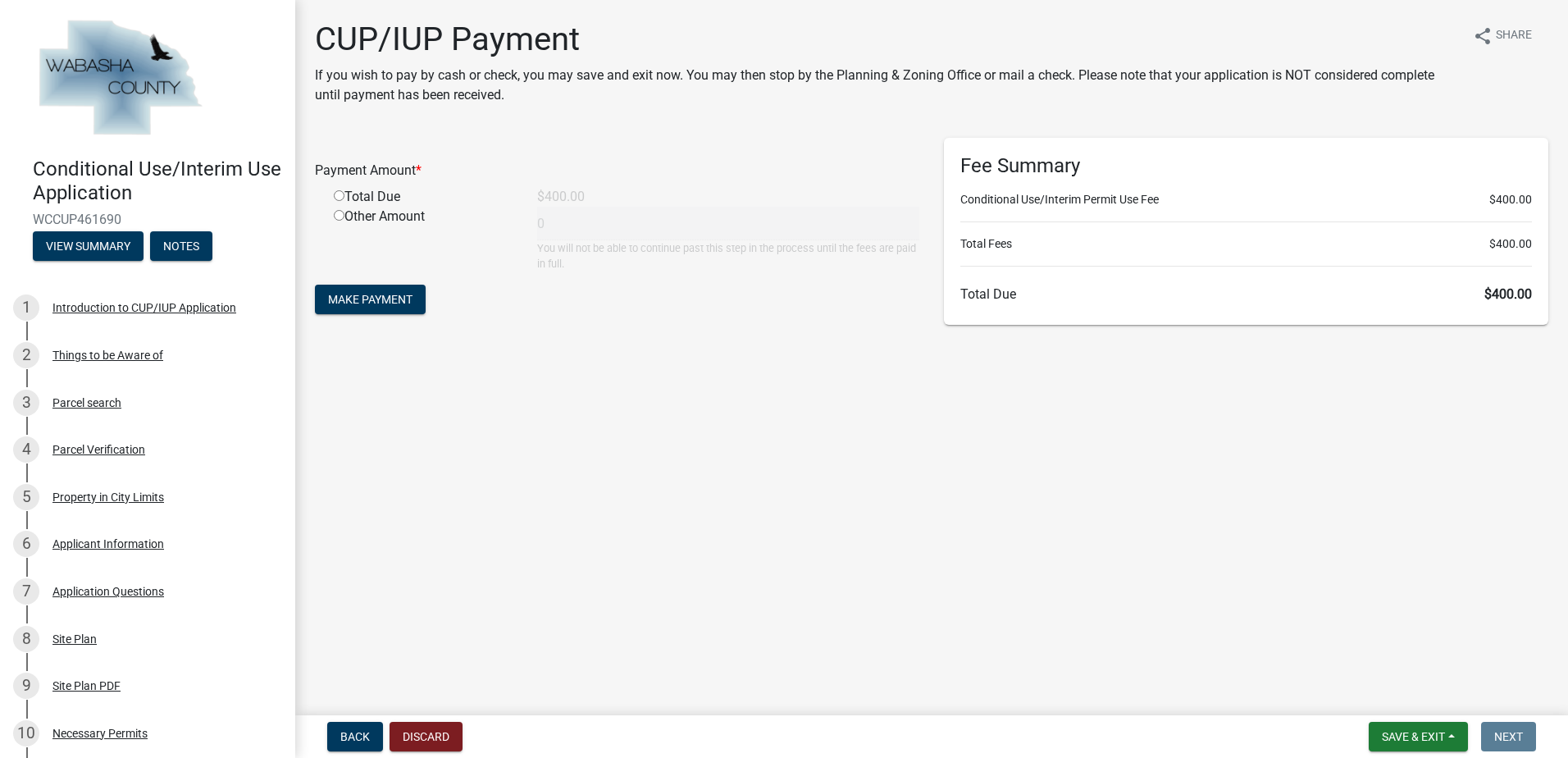
click at [340, 195] on input "radio" at bounding box center [339, 195] width 11 height 11
radio input "true"
type input "400"
click at [361, 305] on span "Make Payment" at bounding box center [370, 300] width 84 height 13
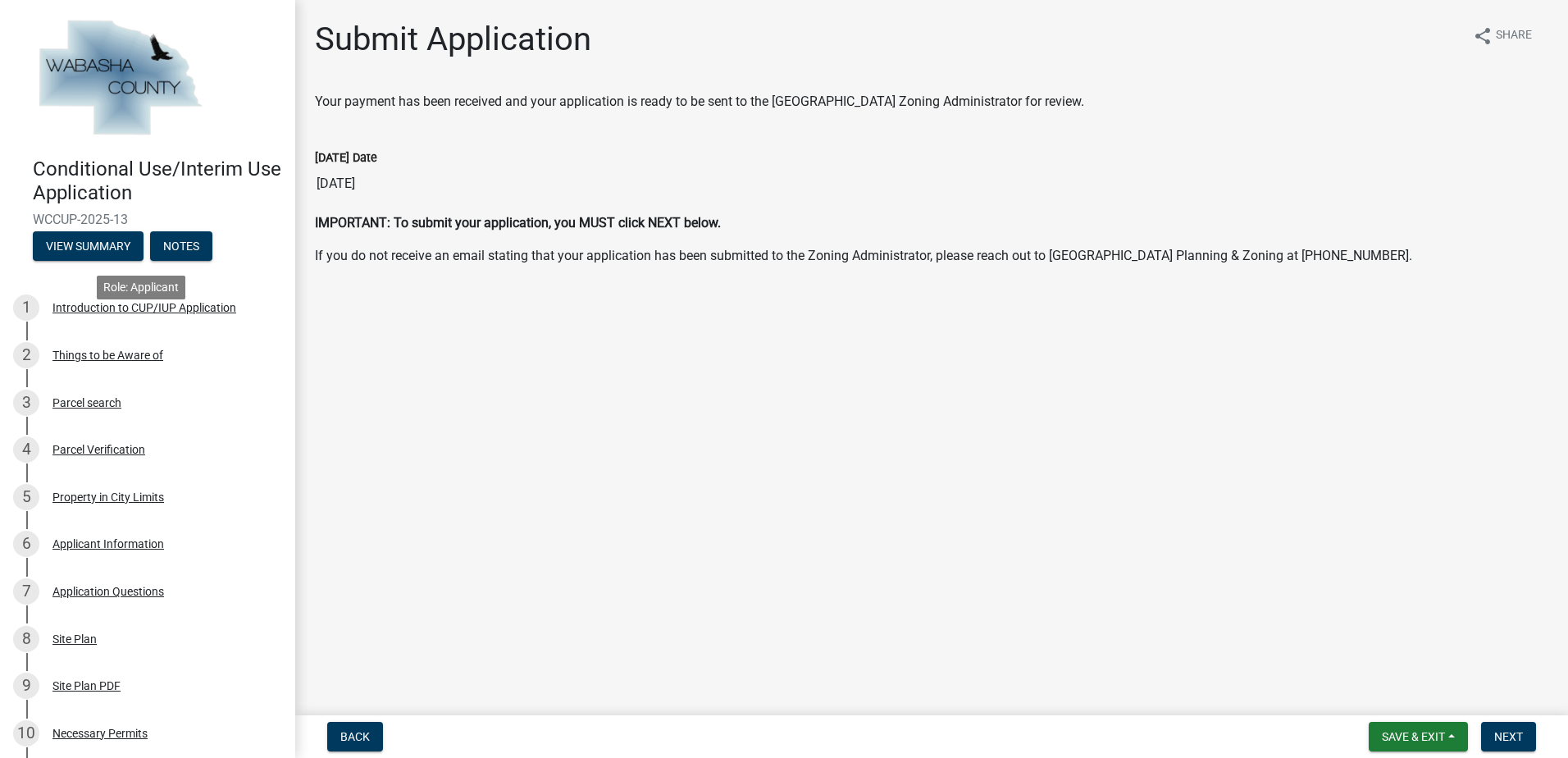
scroll to position [445, 0]
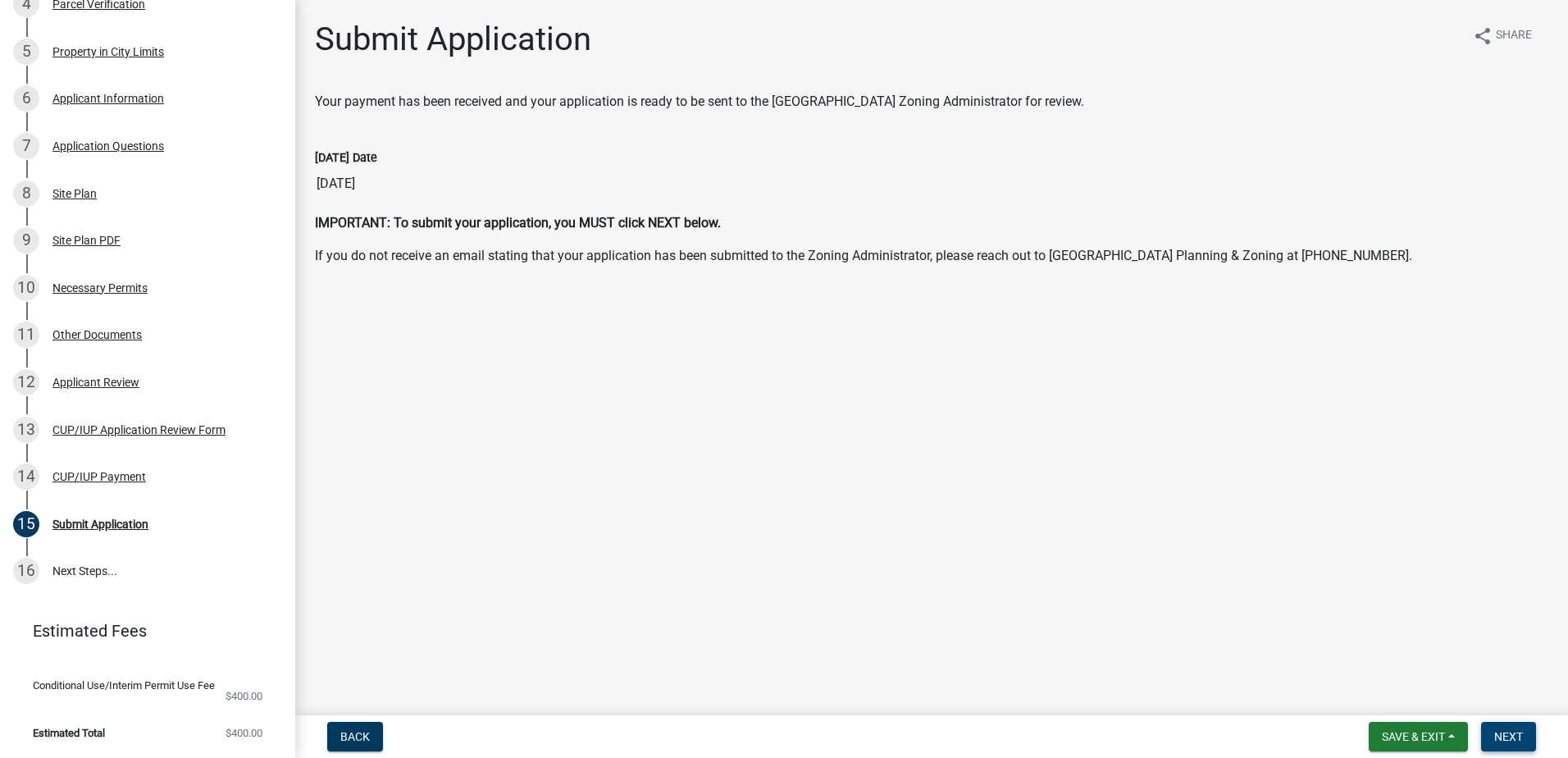
click at [1521, 726] on button "Next" at bounding box center [1508, 737] width 55 height 30
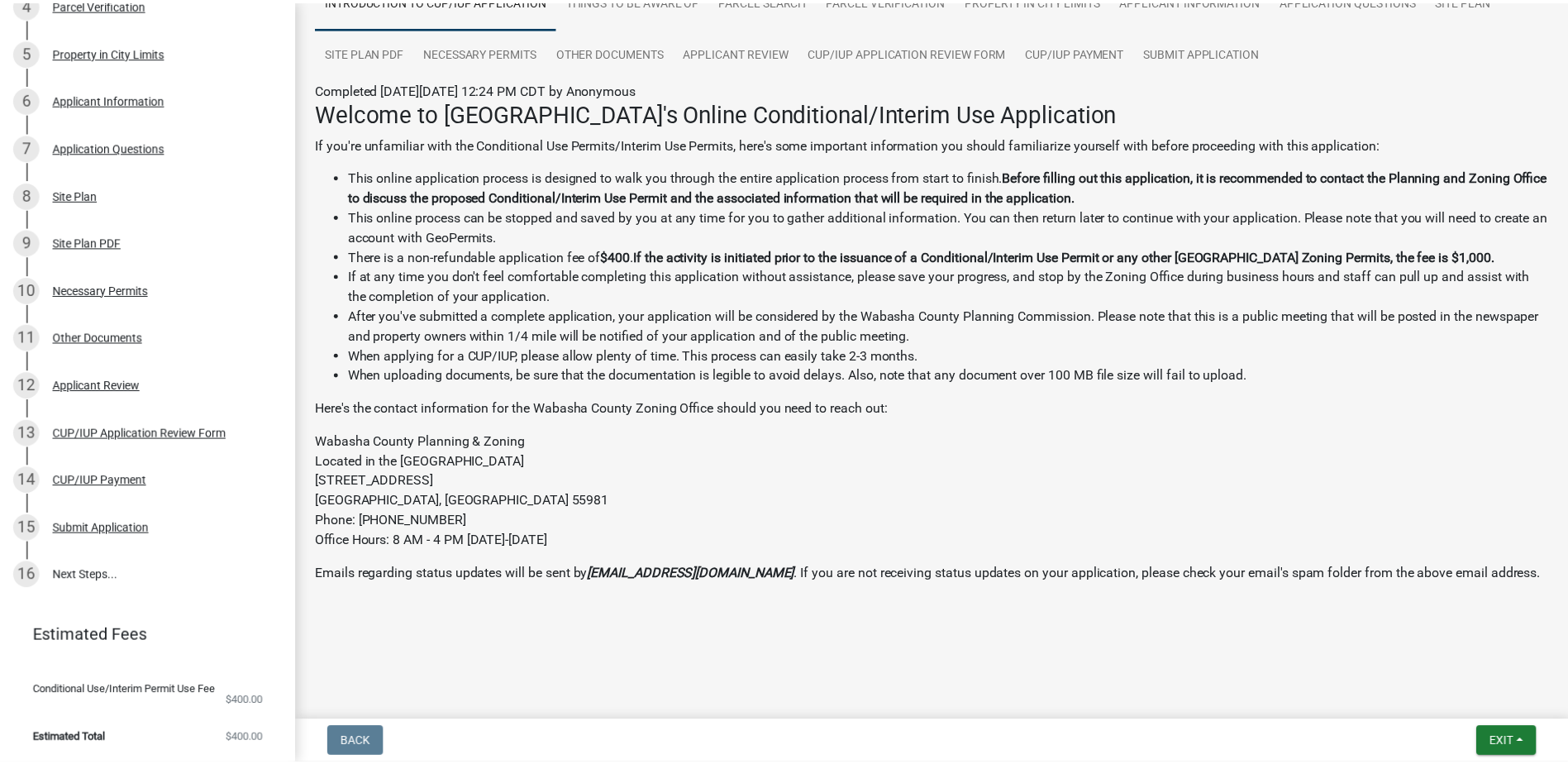
scroll to position [68, 0]
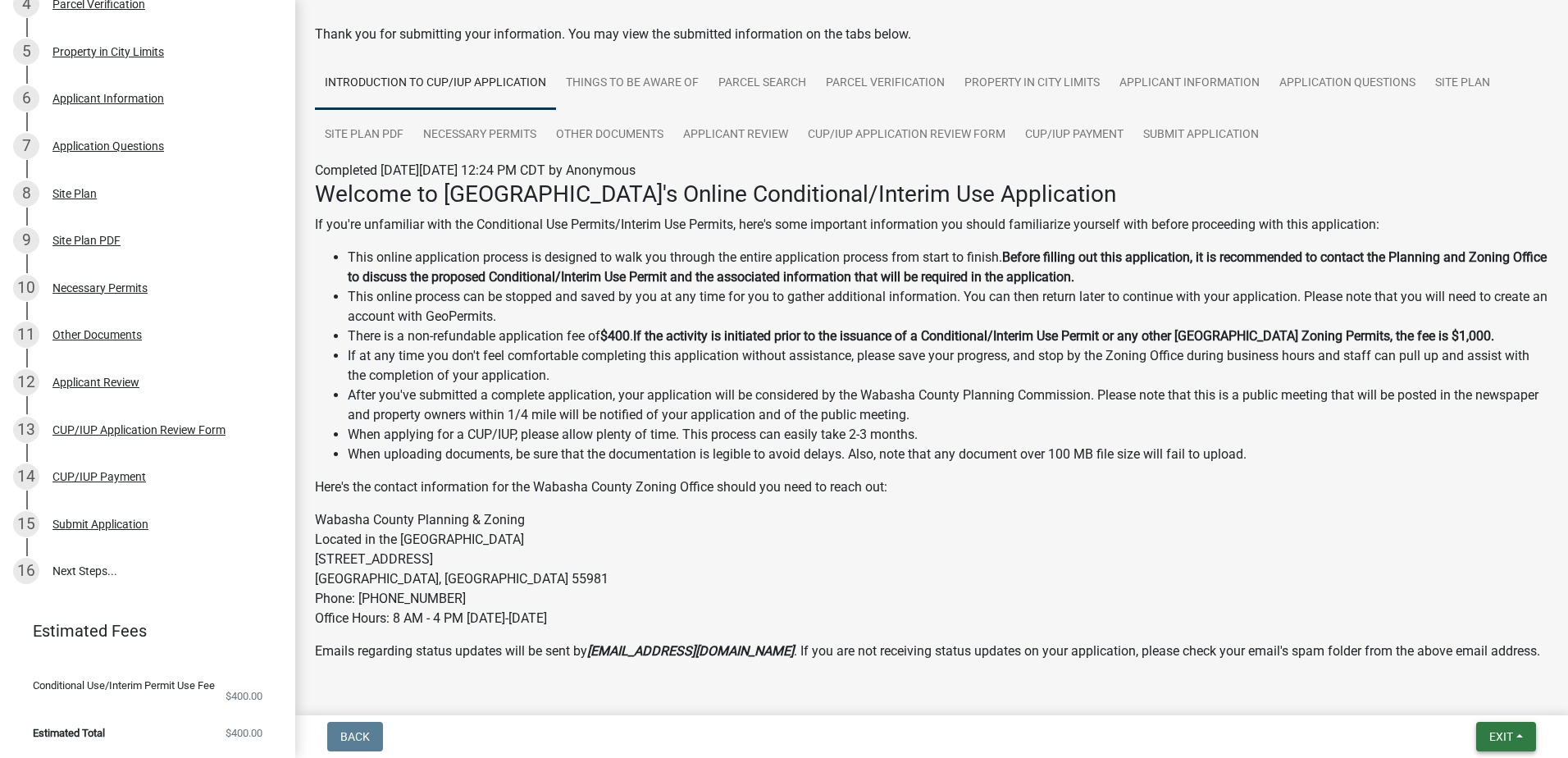
click at [1498, 737] on span "Exit" at bounding box center [1501, 736] width 24 height 13
click at [1482, 697] on button "Save & Exit" at bounding box center [1470, 694] width 131 height 40
